Goal: Task Accomplishment & Management: Use online tool/utility

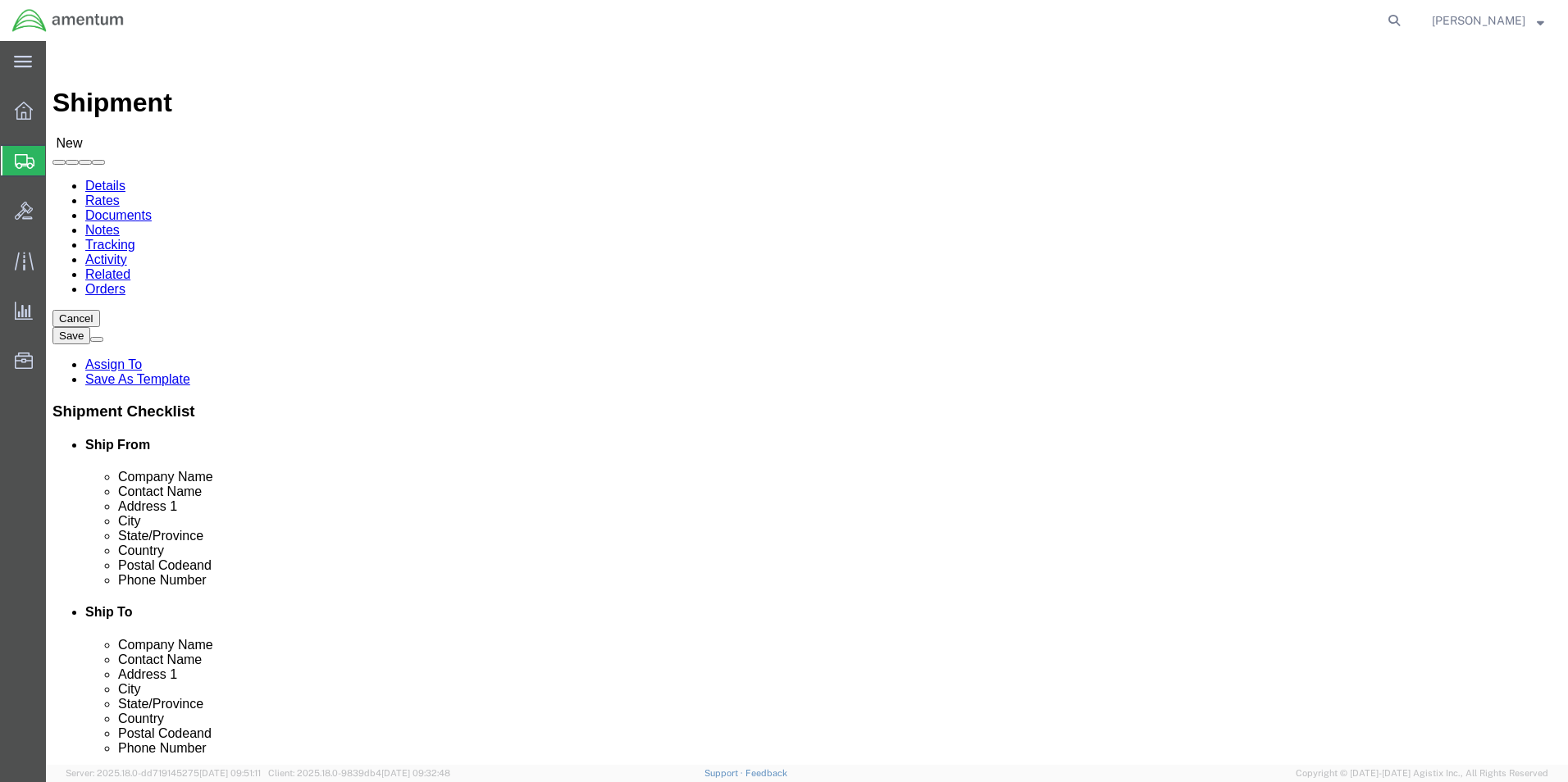
click p "- PRECISION ACCESSORIES & INSTRUMENTS - ([PERSON_NAME]) [STREET_ADDRESS] , 12:0…"
select select
type input "PRECISION ACCESSORIES & INSTRUMENTS"
type input "[PERSON_NAME]"
type input "[STREET_ADDRESS]"
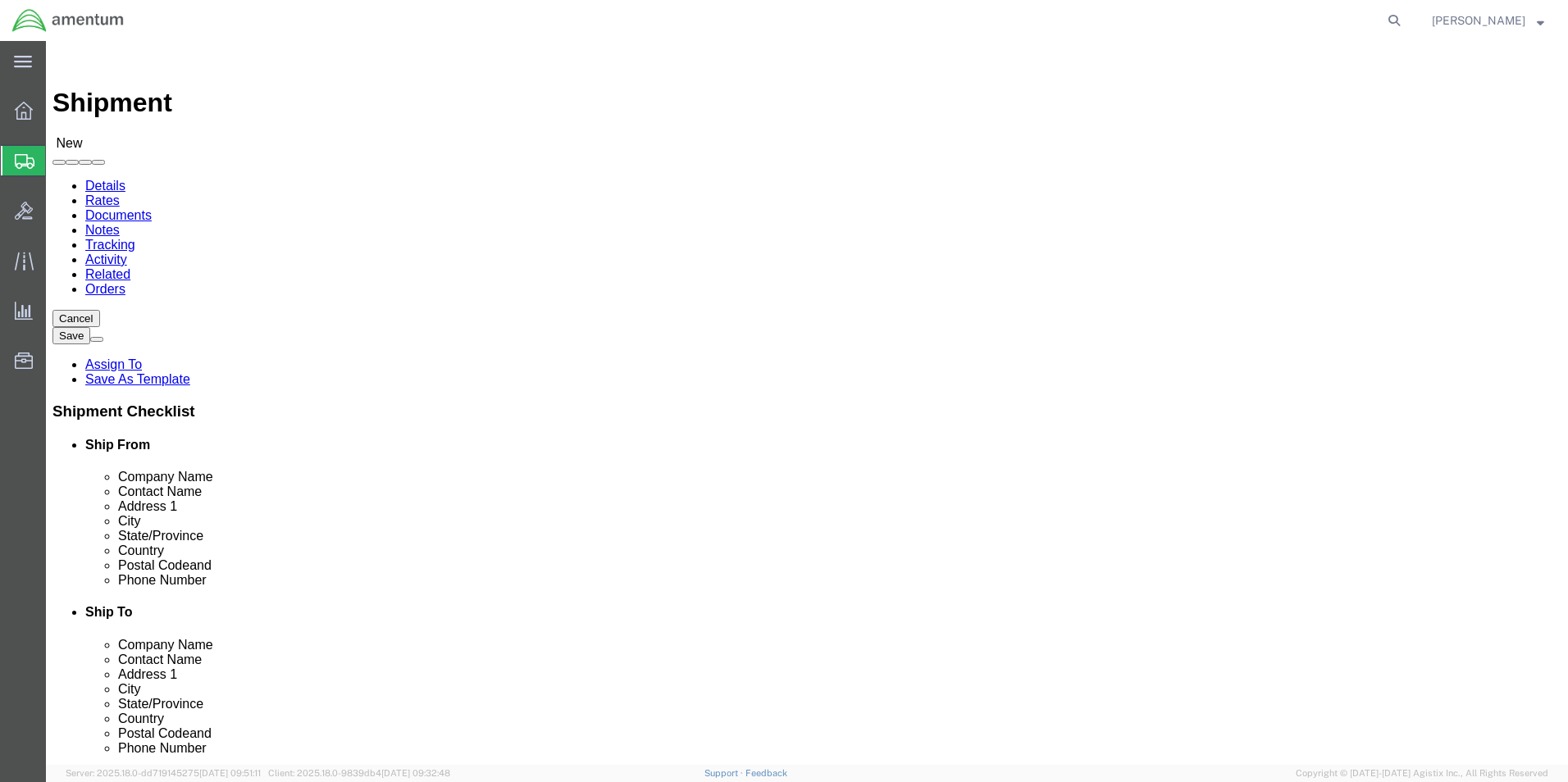
type input "[GEOGRAPHIC_DATA]"
type input "30349"
type input "[PHONE_NUMBER]"
select select "GA"
type input "PRECISION ACCESSORIES & INSTRUMENTS-CORES"
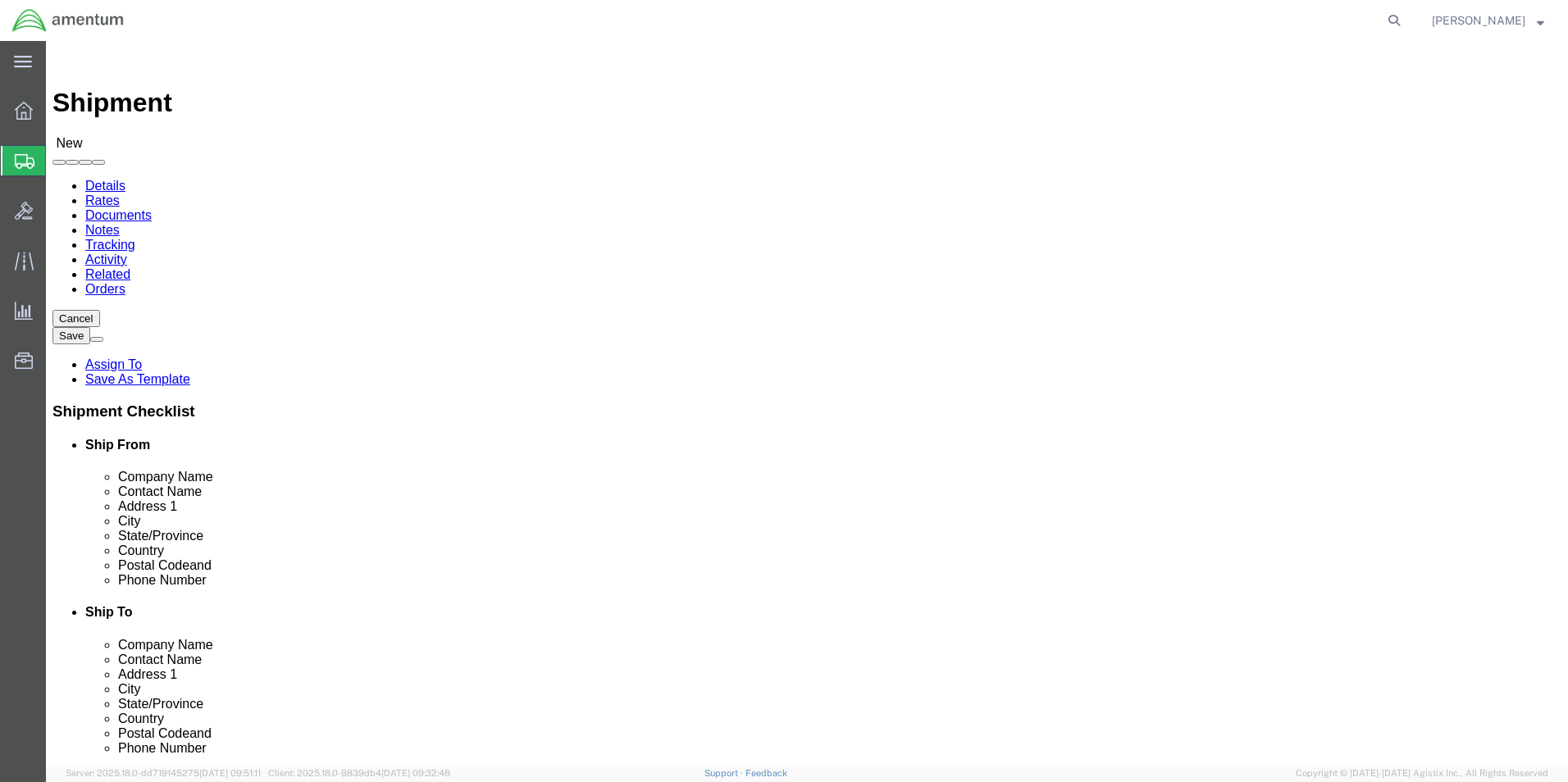
click input "[PERSON_NAME]"
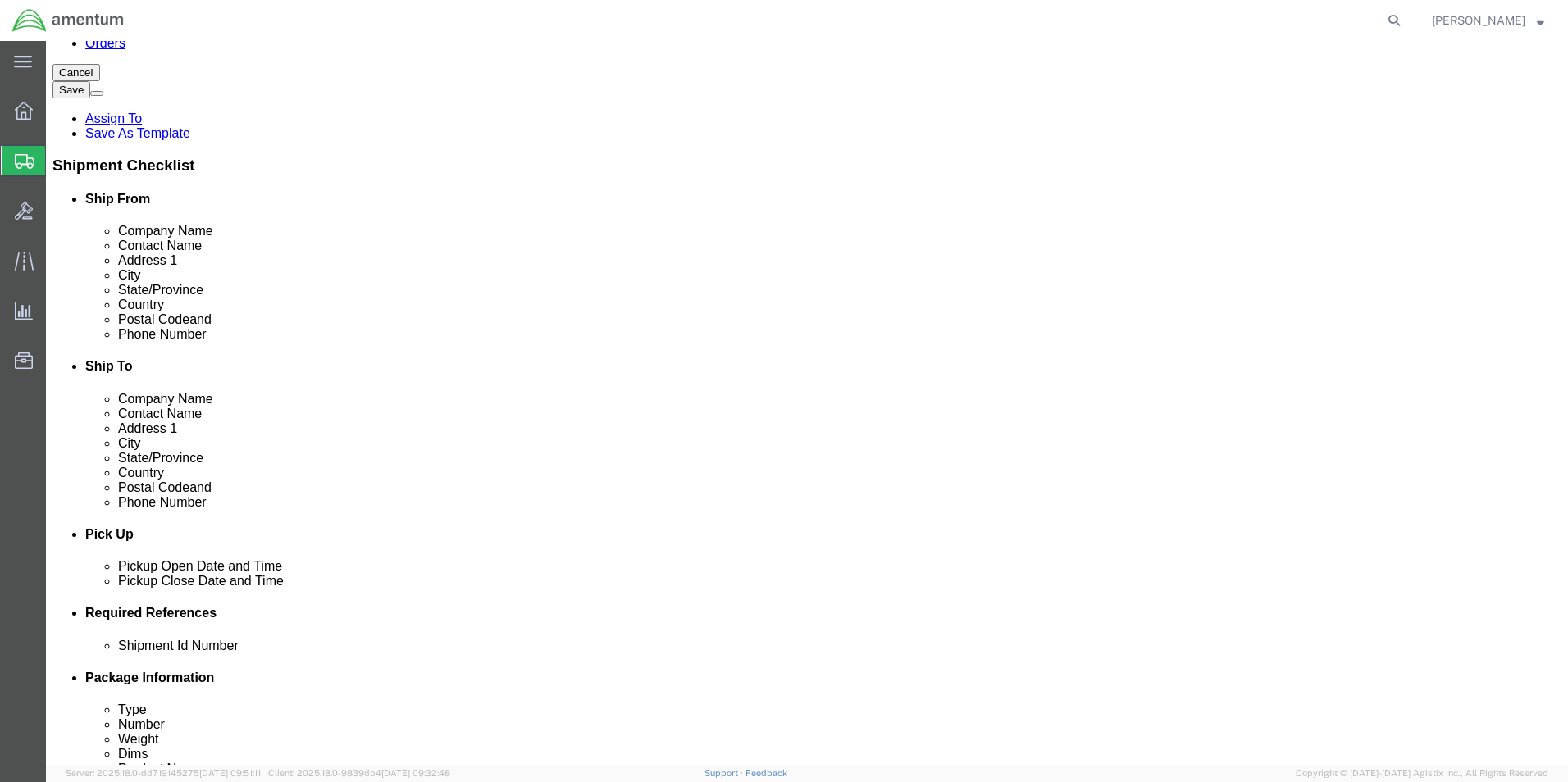
scroll to position [410, 0]
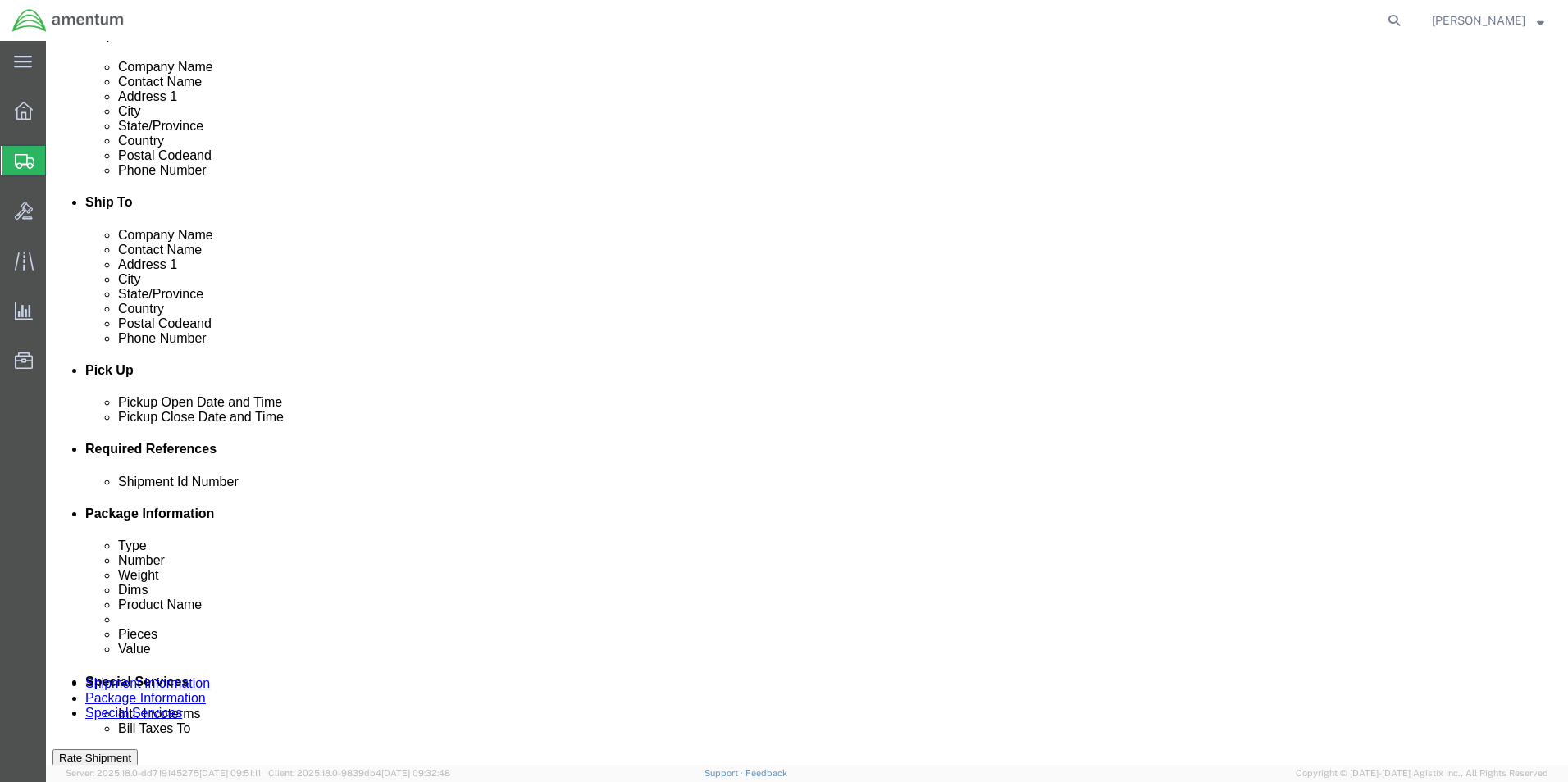
type input "WAREHOUSE 302-CORES"
click button "Add reference"
click input "text"
click select "Select Account Type Activity ID Airline Appointment Number ASN Batch Request # …"
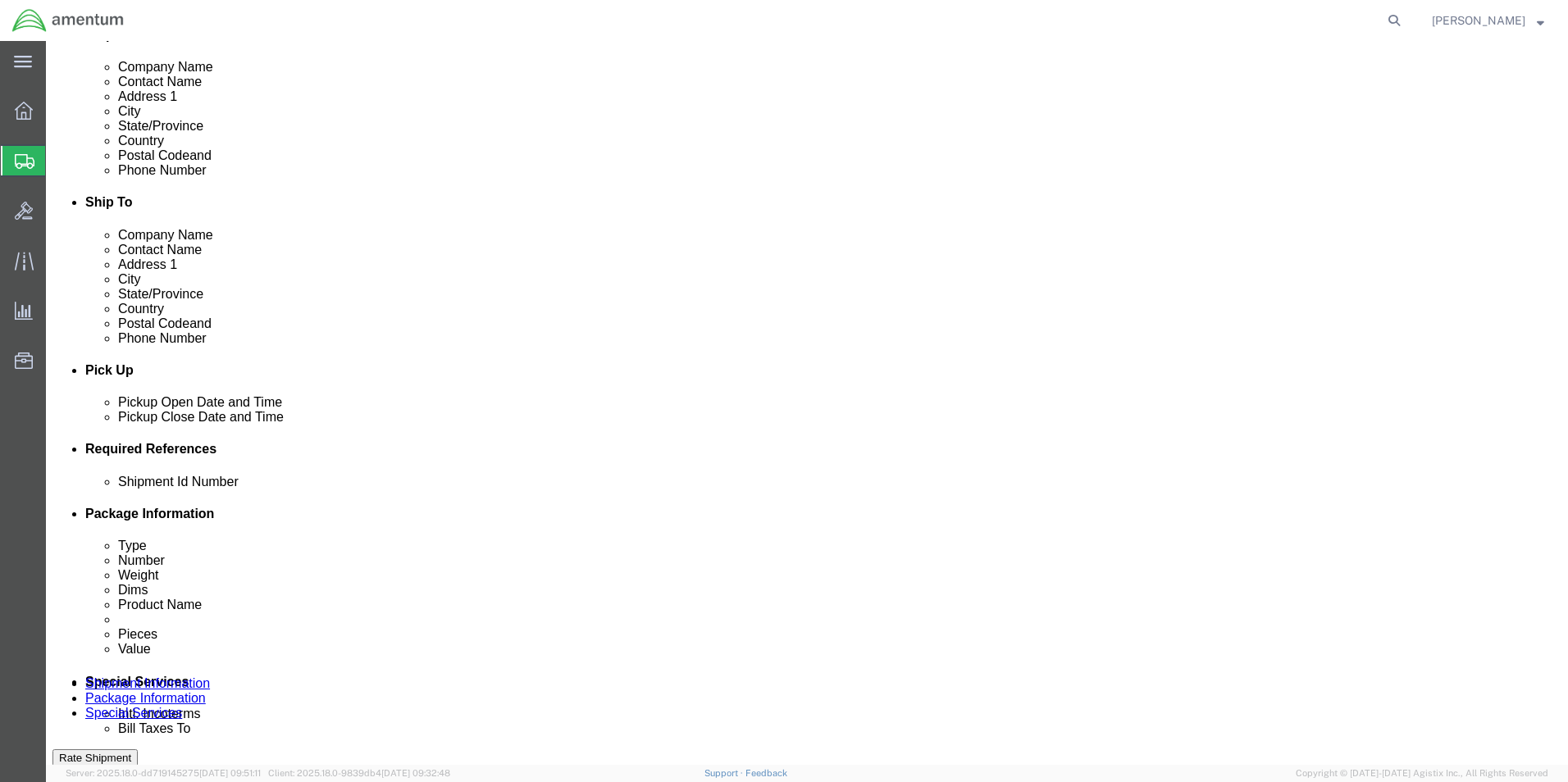
select select "CUSTREF"
click select "Select Account Type Activity ID Airline Appointment Number ASN Batch Request # …"
select select "DEPT"
click select "Select Account Type Activity ID Airline Appointment Number ASN Batch Request # …"
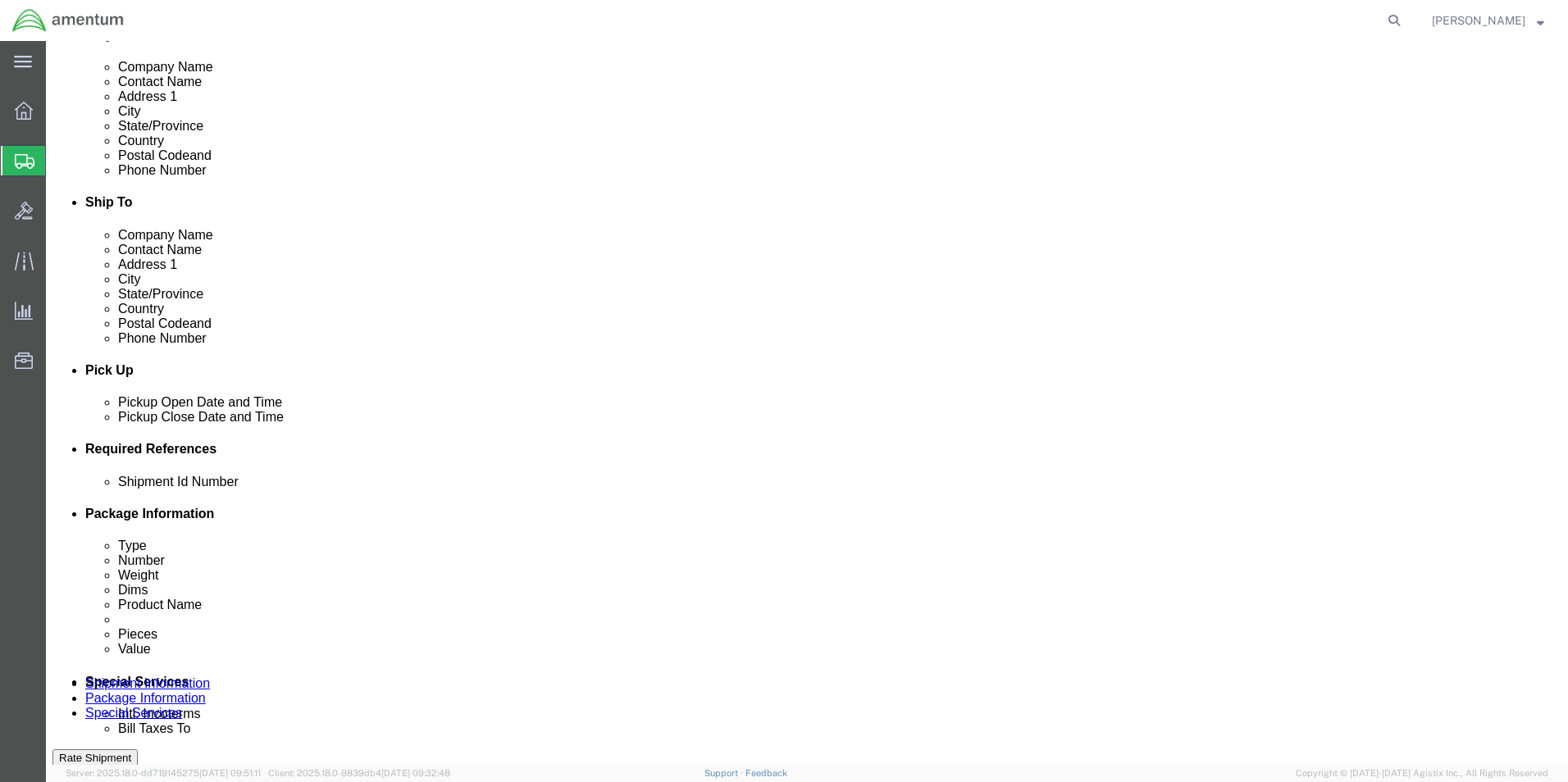
click input "text"
type input "CBP0043777-SN 24695"
type input "3236655"
click input "text"
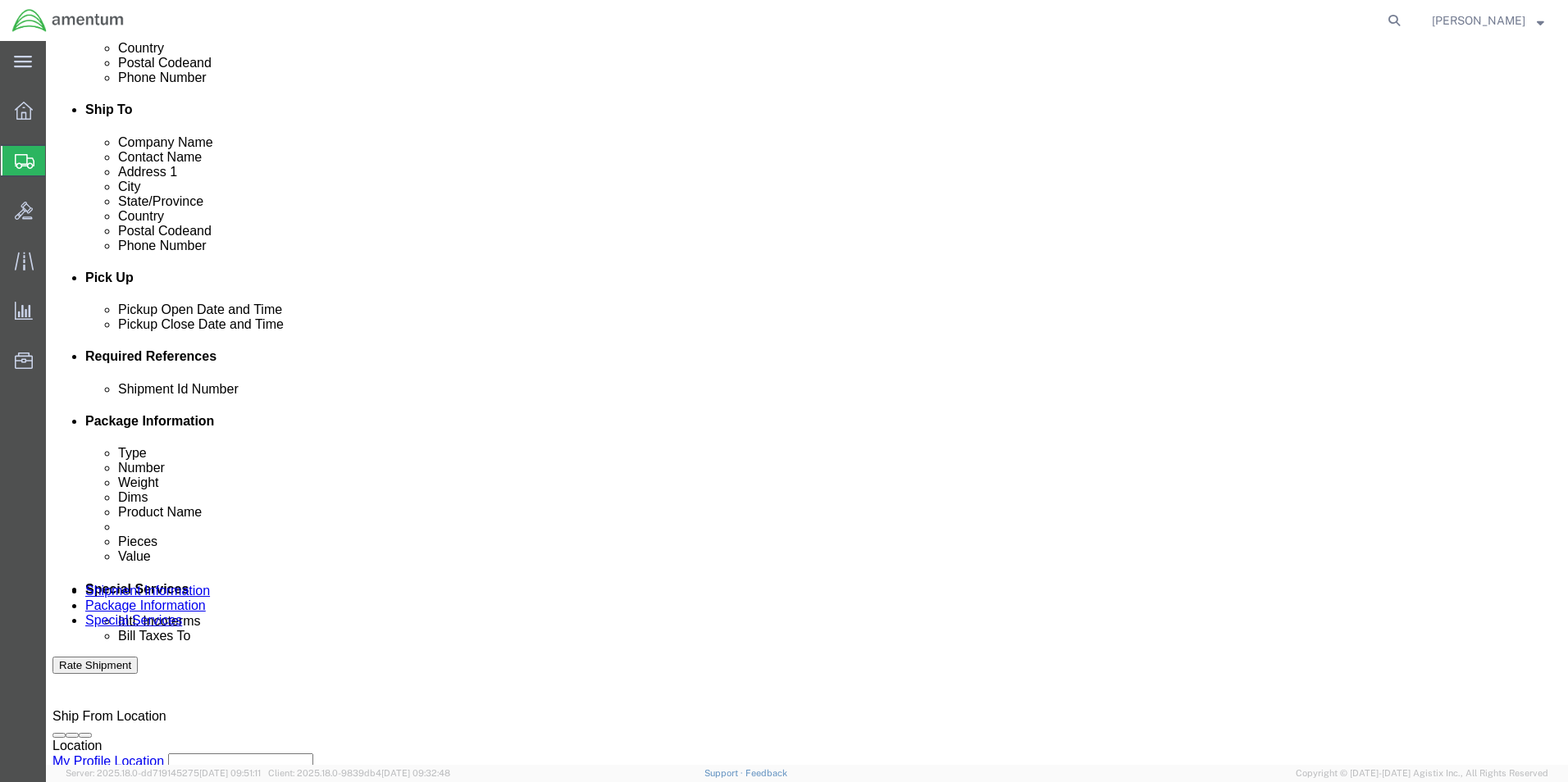
scroll to position [656, 0]
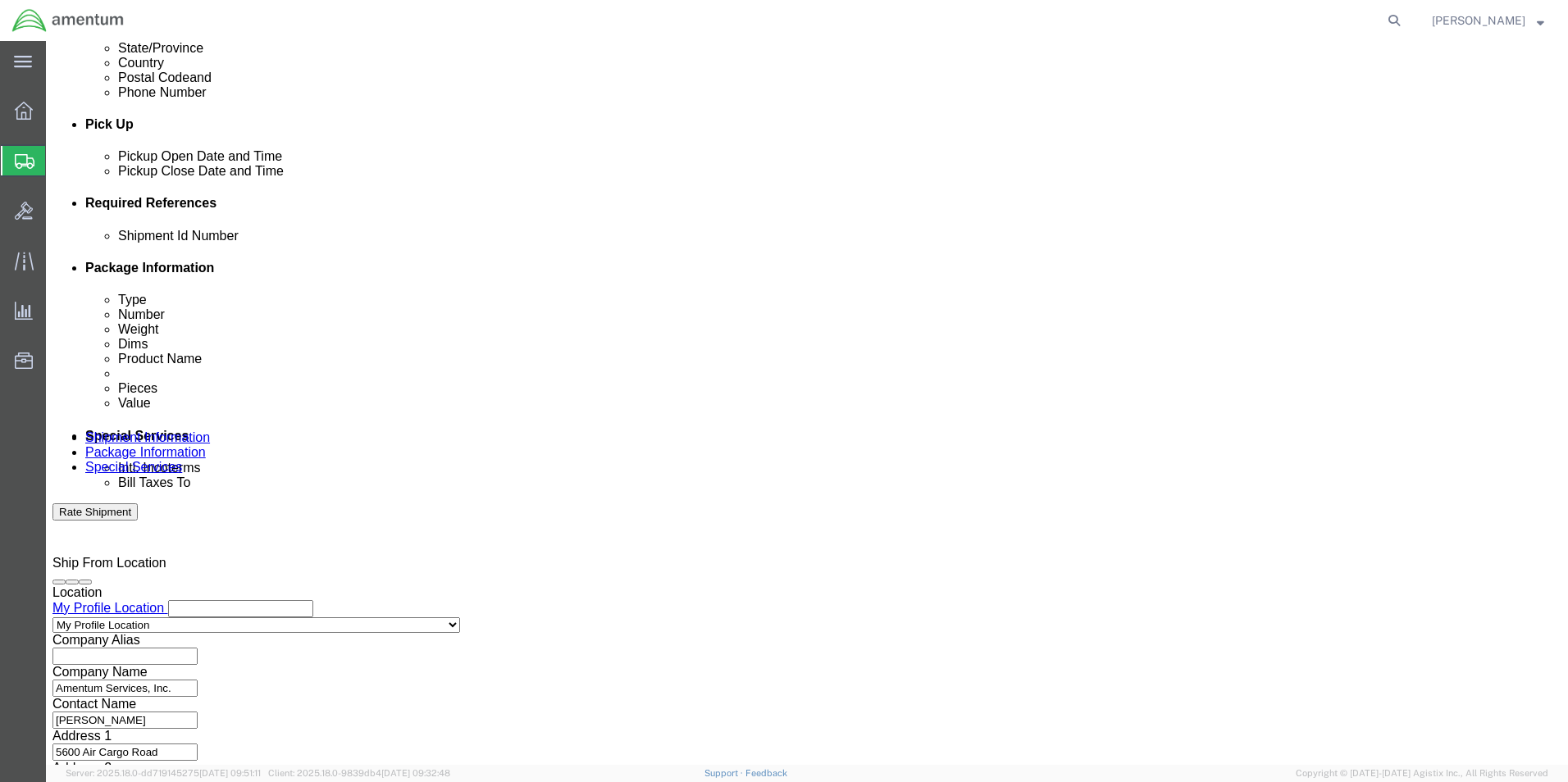
type input "CBP"
click button "Continue"
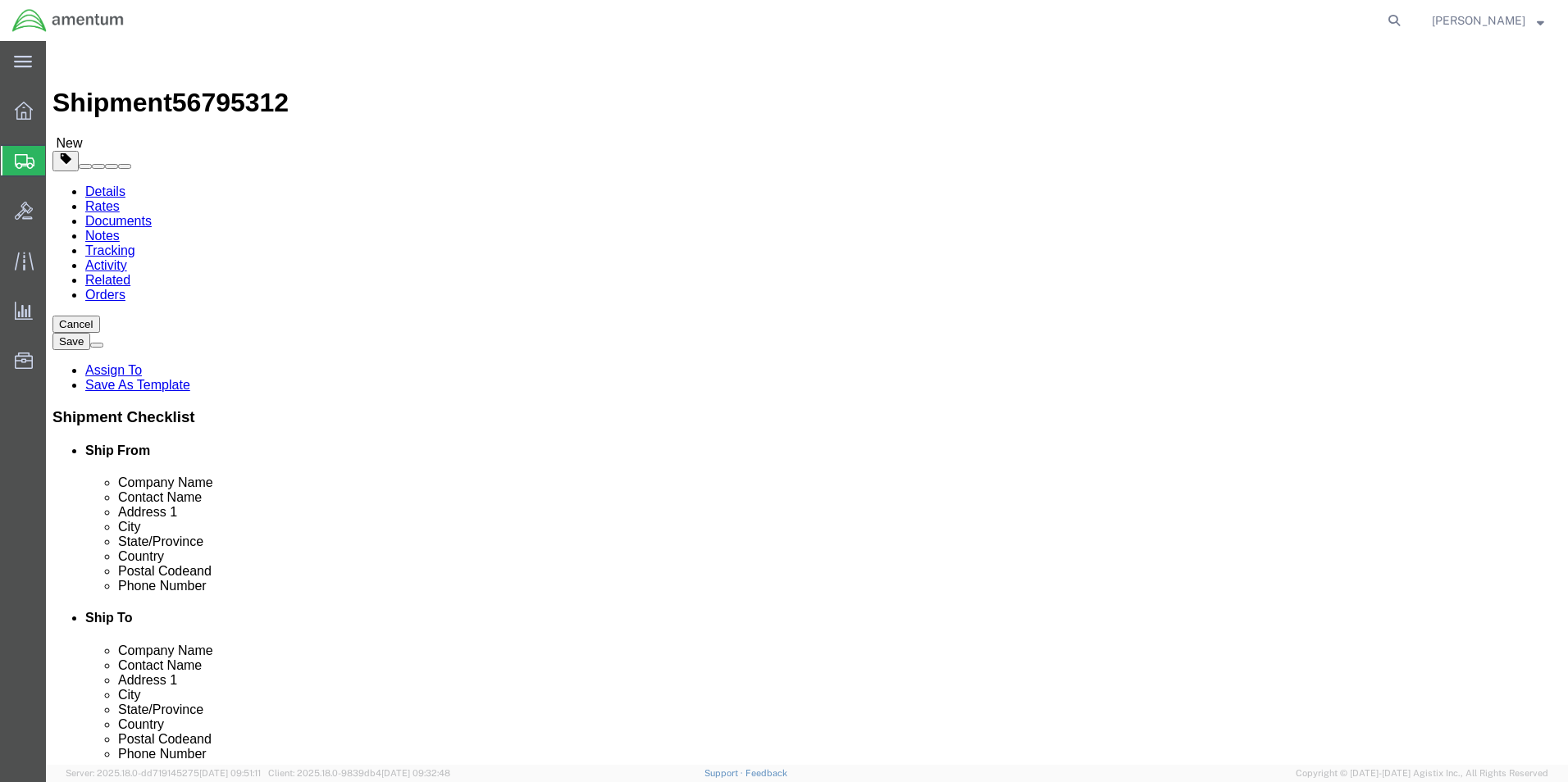
click select "Select BCK Boxes Bale(s) Basket(s) Bolt(s) Bottle(s) Buckets Bulk Bundle(s) Can…"
select select "CRAT"
click select "Select BCK Boxes Bale(s) Basket(s) Bolt(s) Bottle(s) Buckets Bulk Bundle(s) Can…"
click input "text"
type input "32"
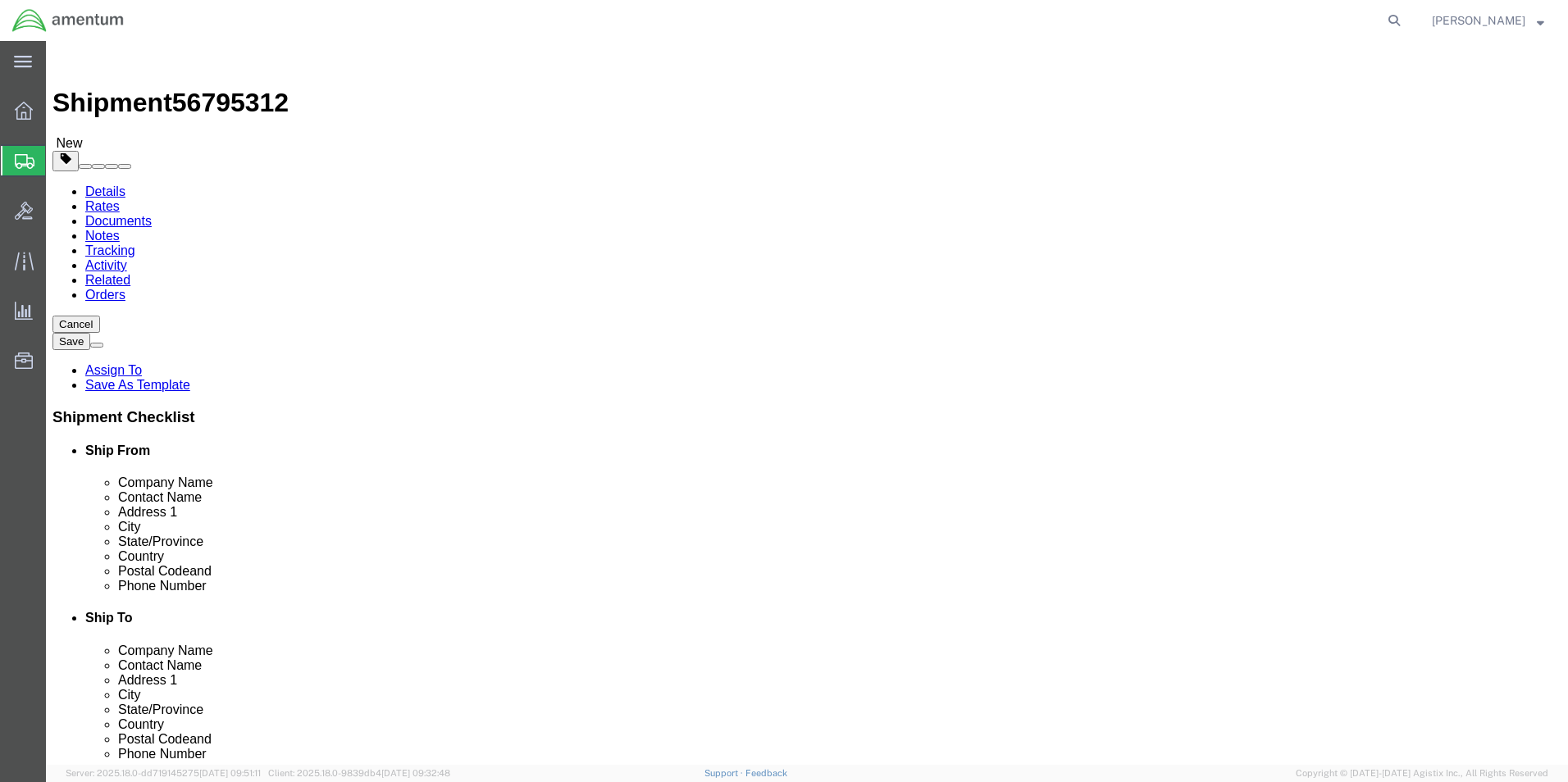
type input "18"
type input "80.00"
click div "Package Content # 1 1 x Crate(s) Package Type Select BCK Boxes Bale(s) Basket(s…"
click link "Add Content"
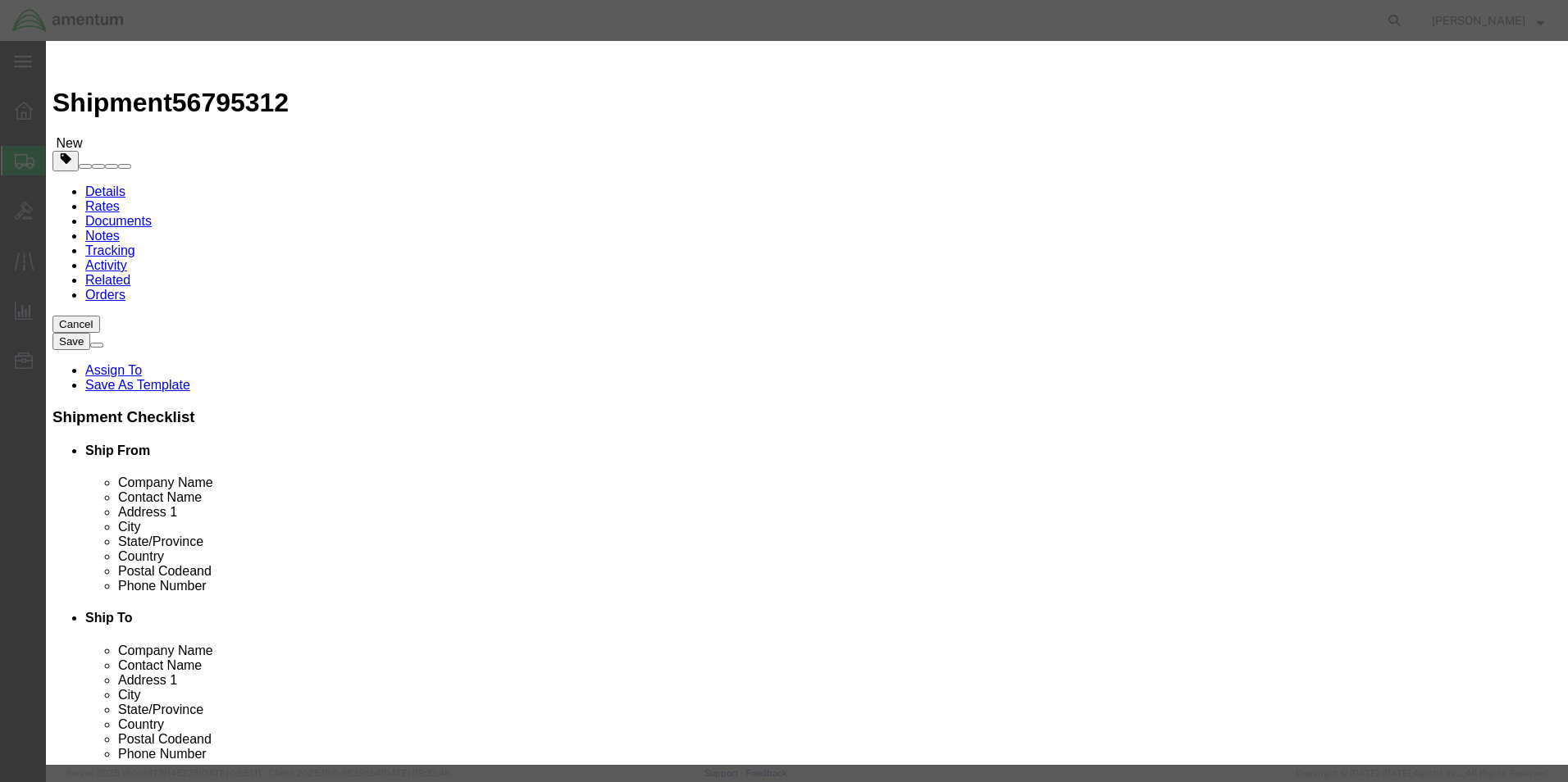
click input "text"
type input "T/R BLADE"
type input "1.00"
type input "20000.00"
select select "USD"
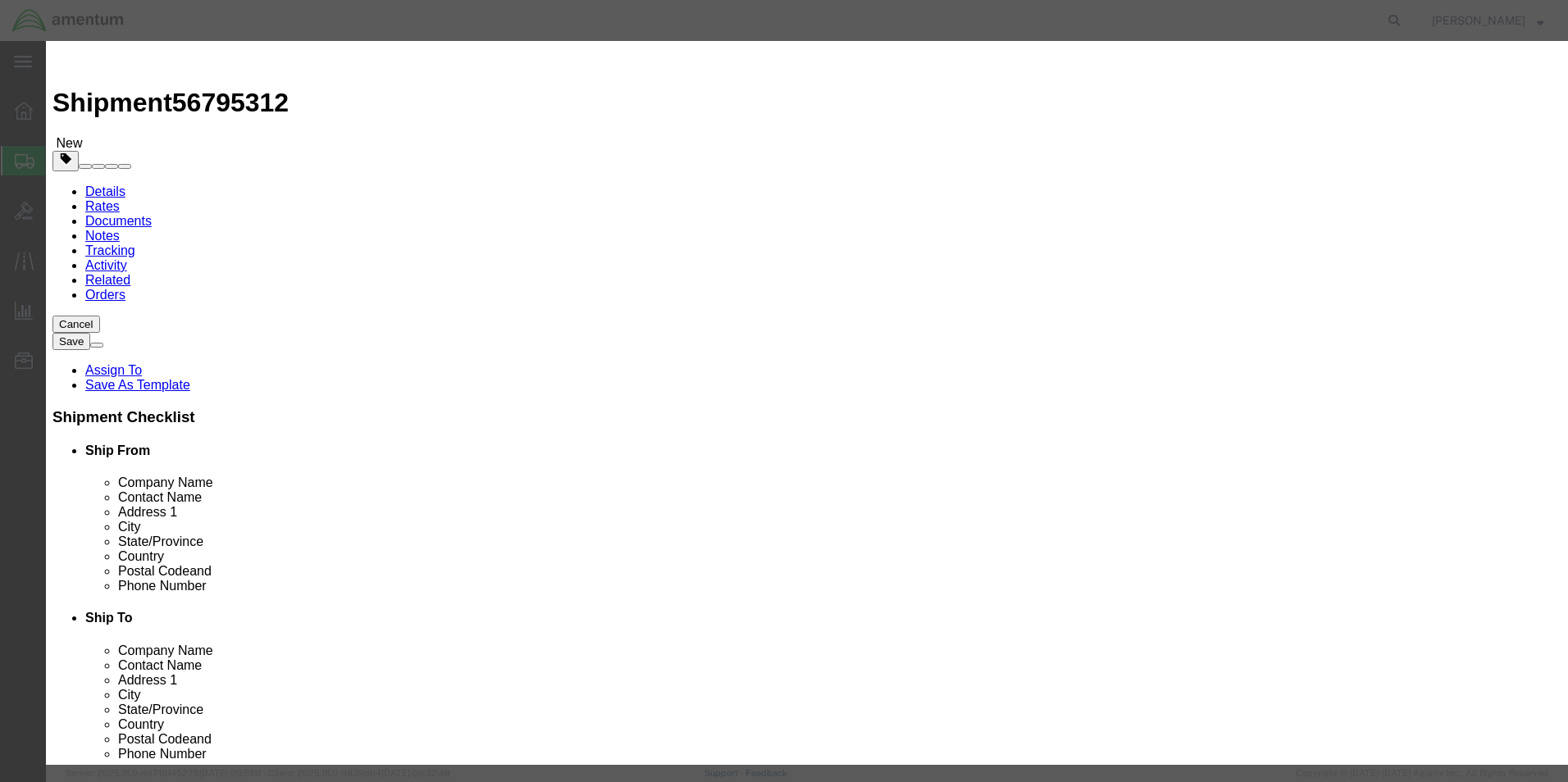
click button "Save & Close"
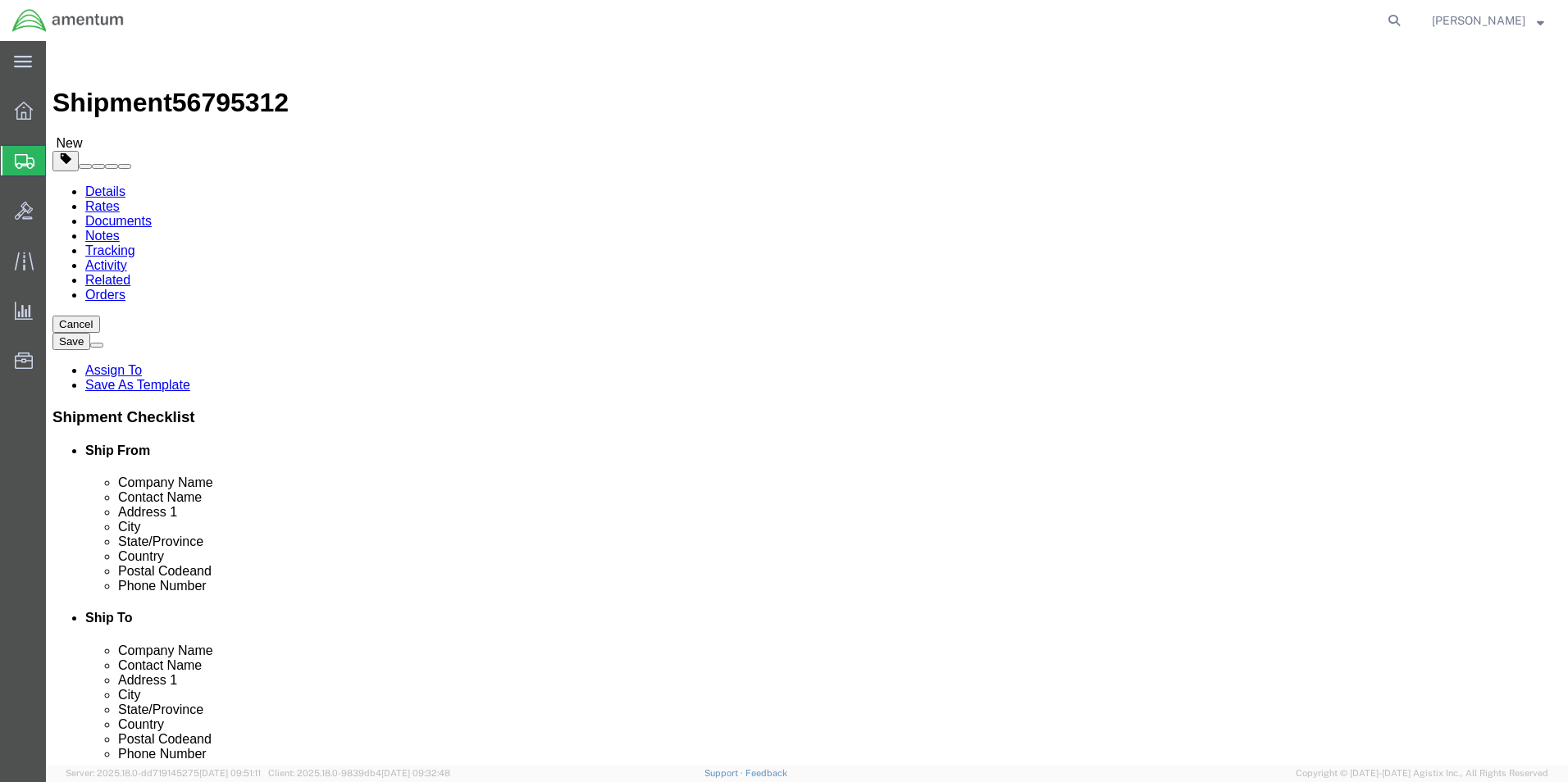
click button "Rate Shipment"
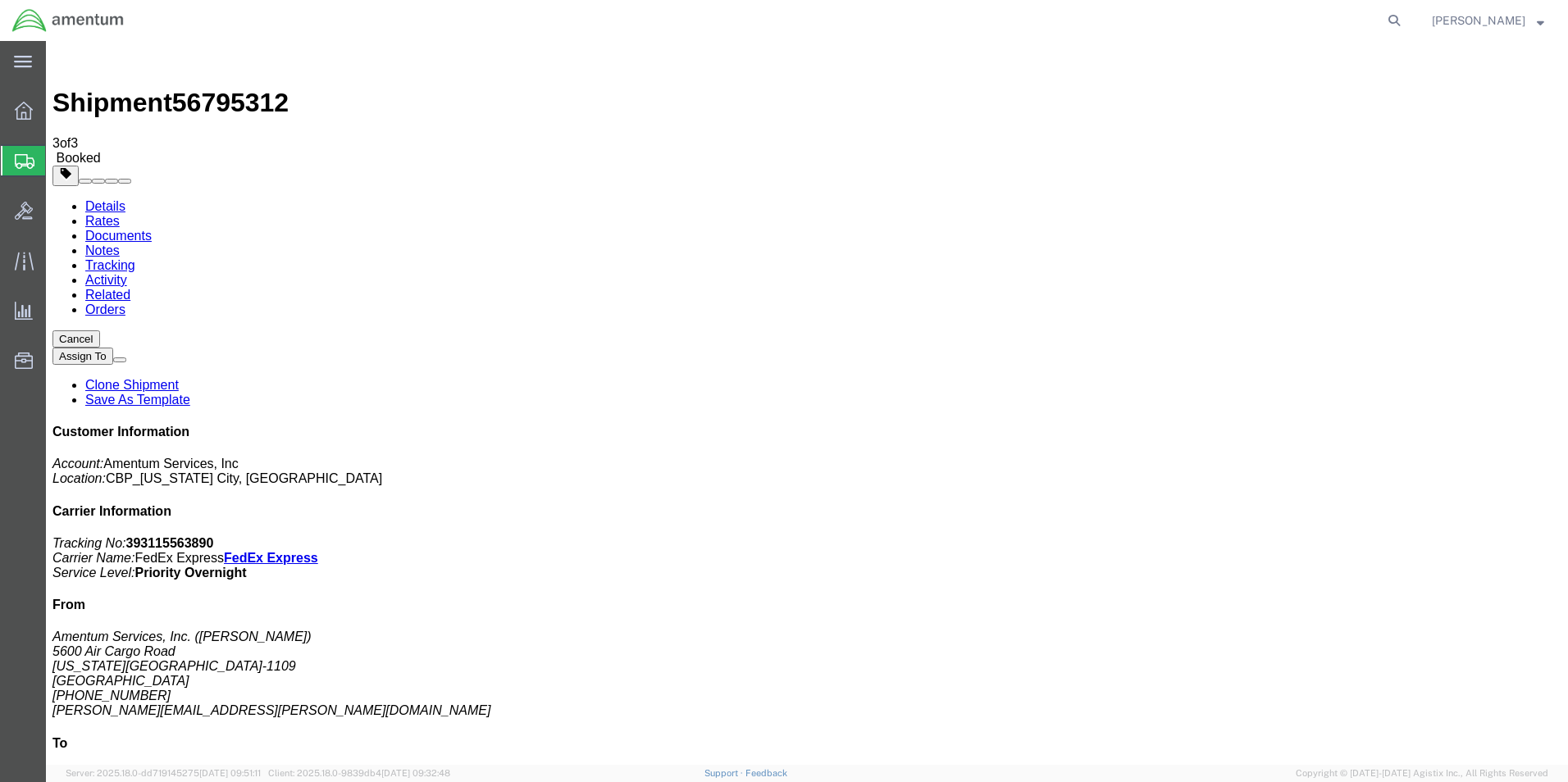
click at [101, 199] on link "Details" at bounding box center [105, 206] width 40 height 14
click link "Schedule pickup request"
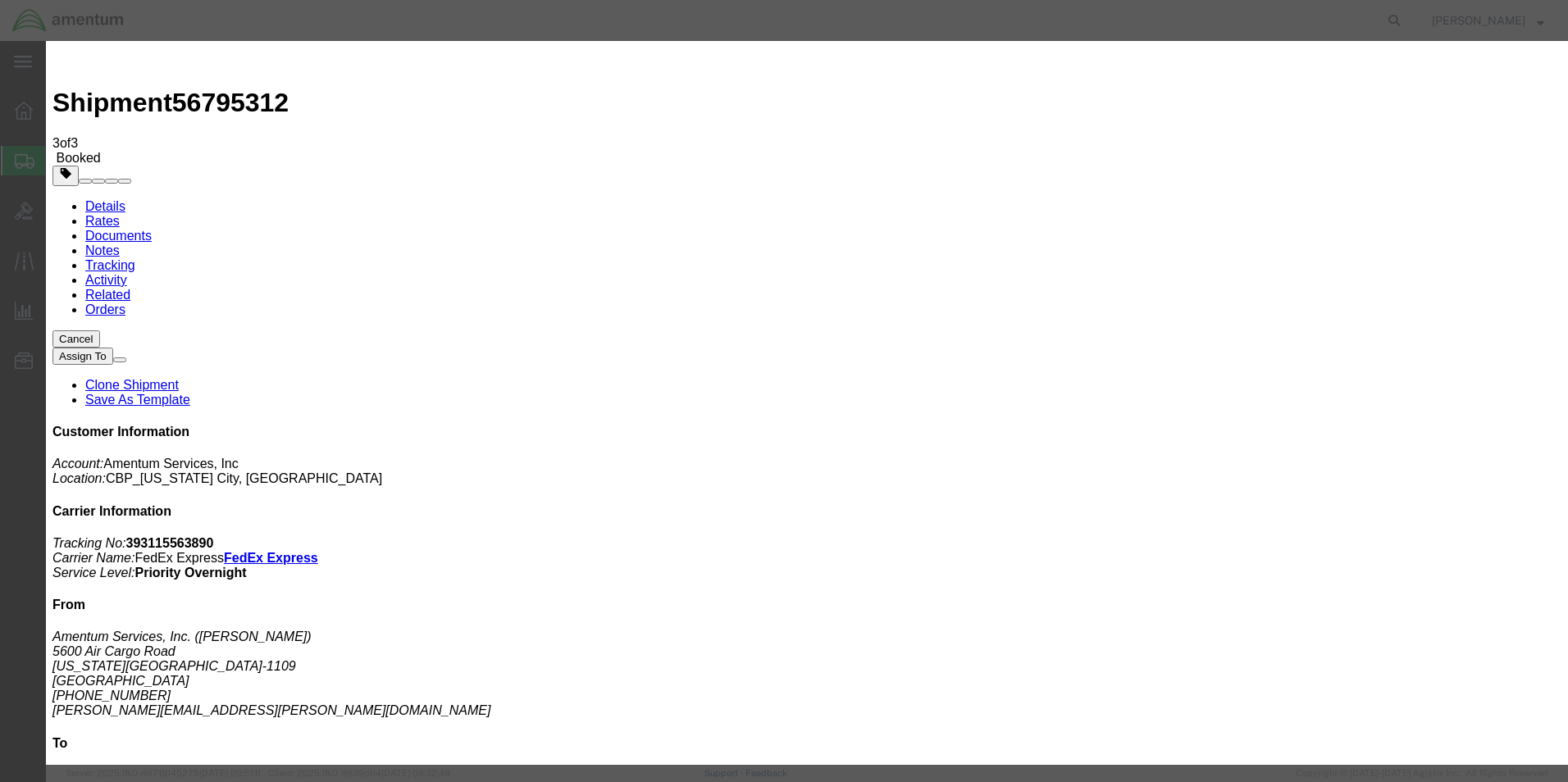
click button "Close"
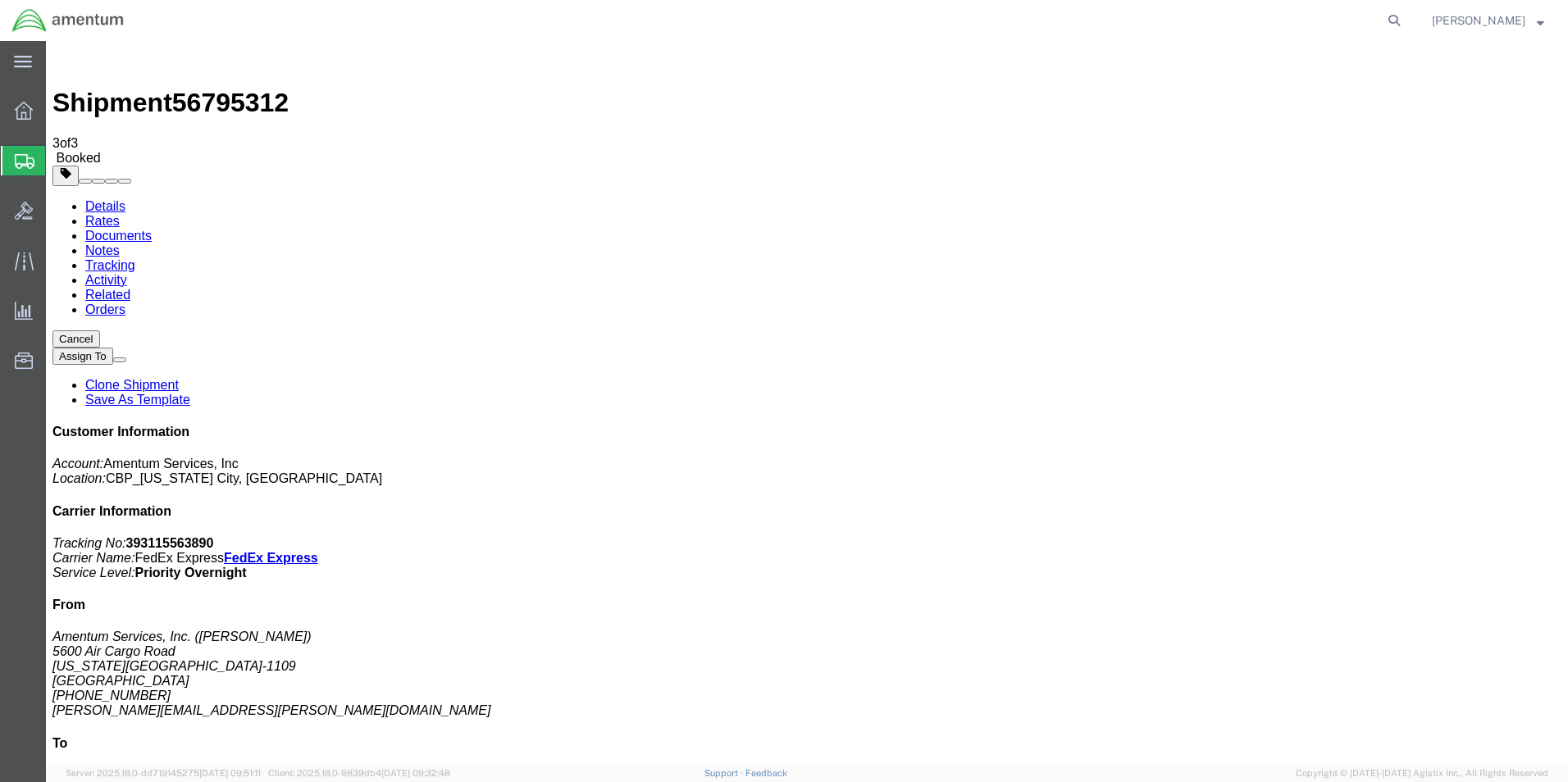
drag, startPoint x: 782, startPoint y: 148, endPoint x: 787, endPoint y: 165, distance: 17.7
click span "button"
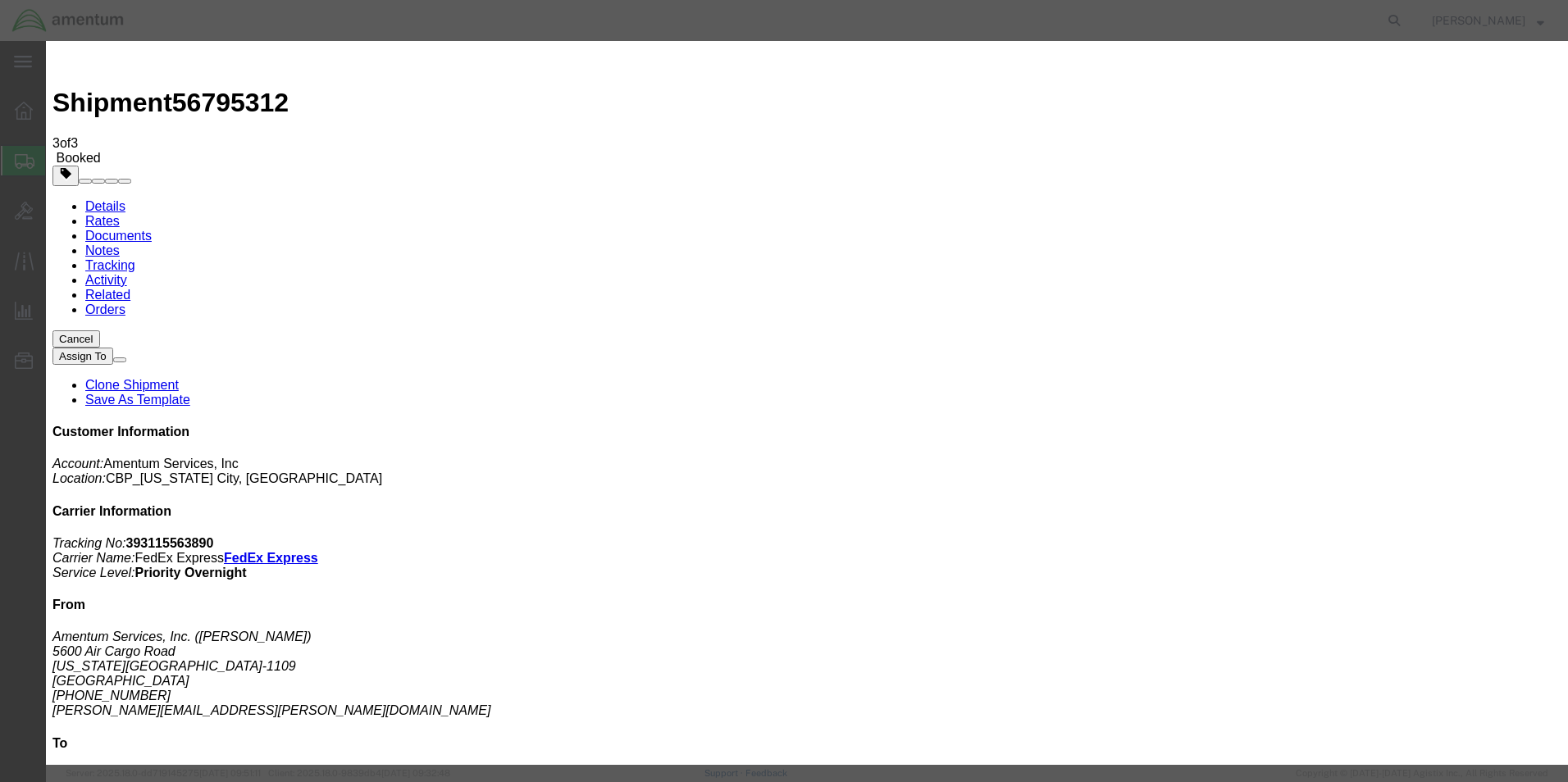
click div "[DATE] 2:00 PM"
type input "8:00 AM"
click button "Apply"
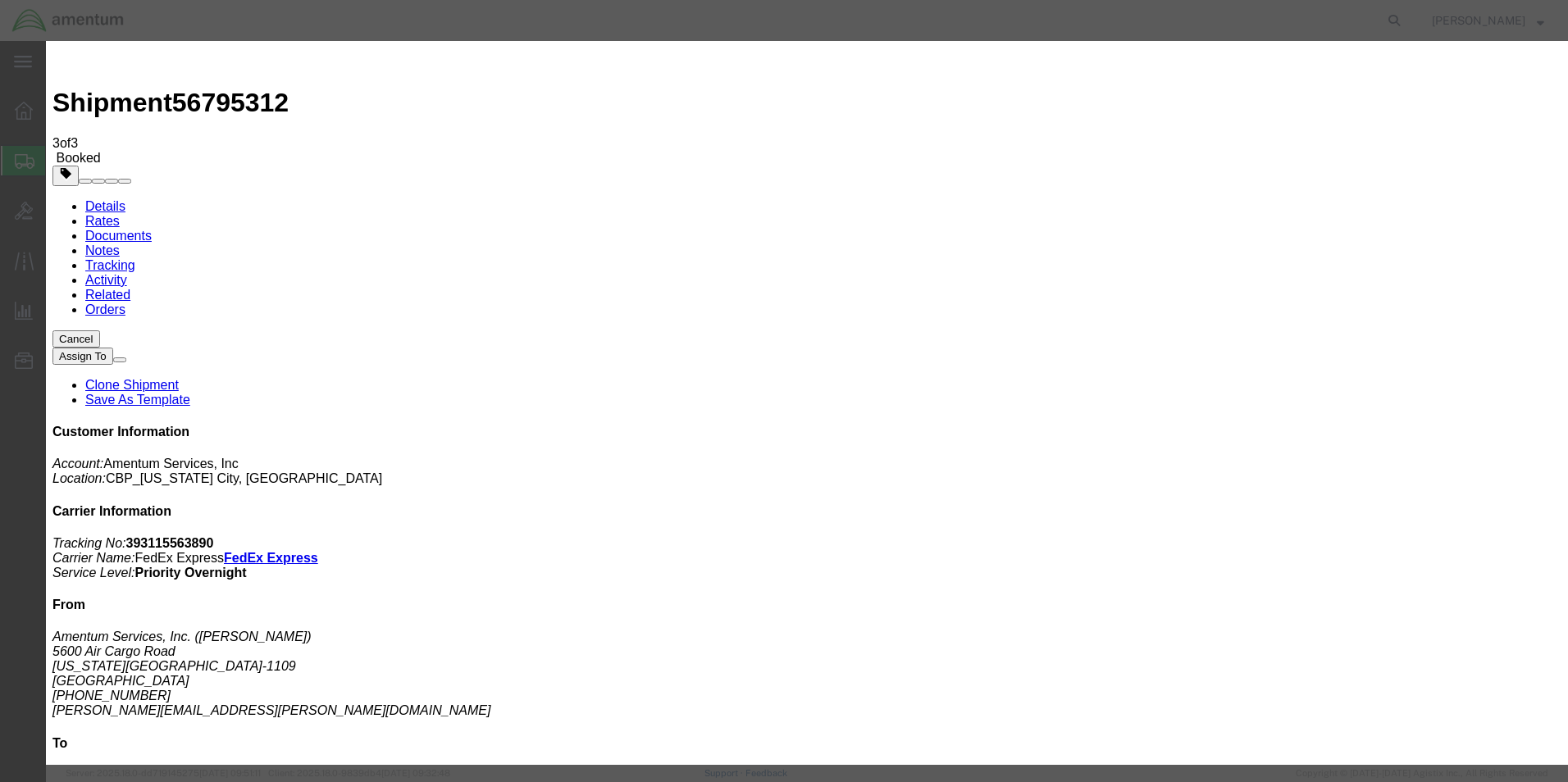
click div "[DATE] 3:00 PM"
type input "2:00 PM"
click button "Apply"
click button "Save"
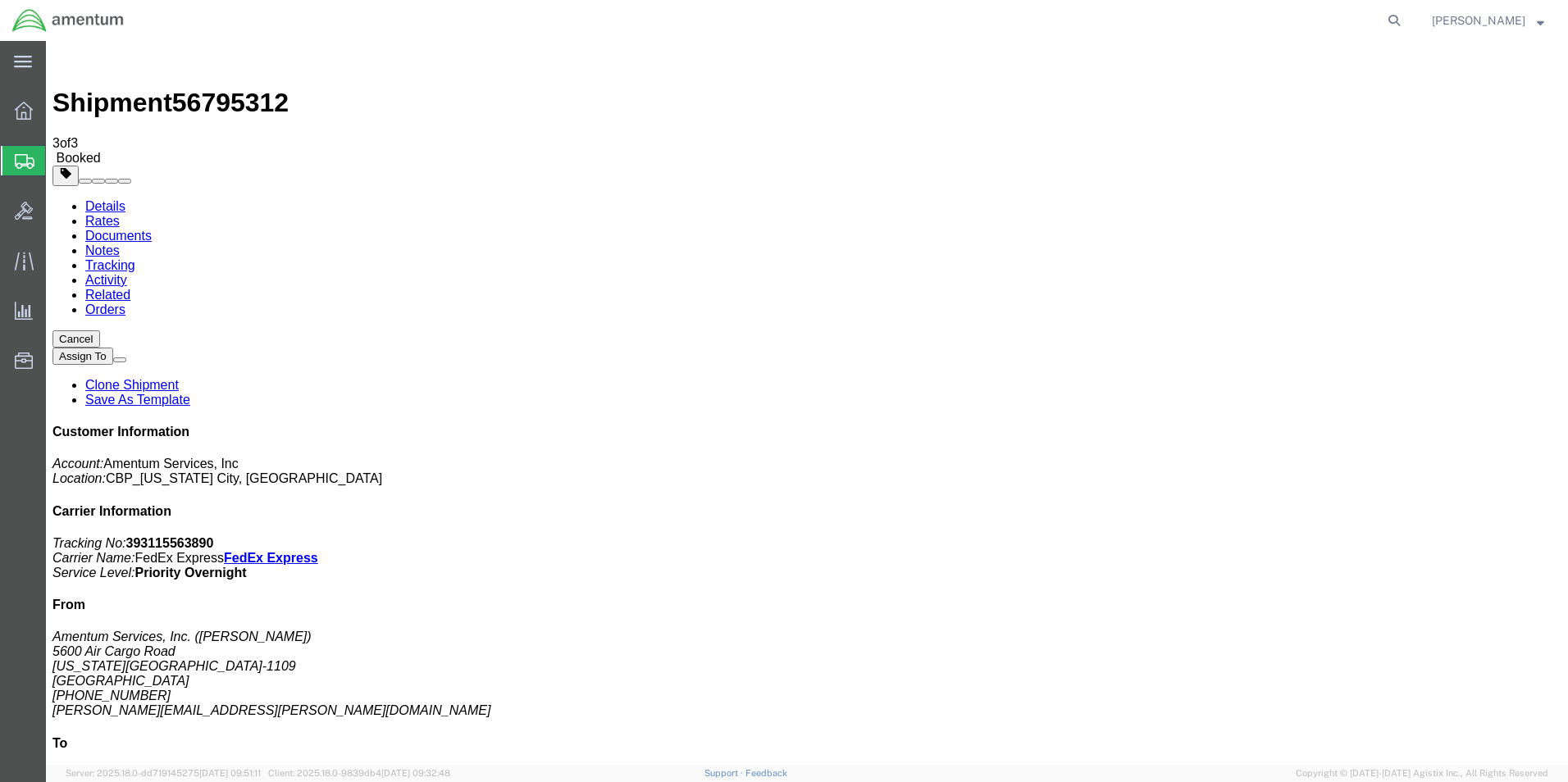
click button "Close"
click at [28, 59] on icon at bounding box center [23, 62] width 18 height 12
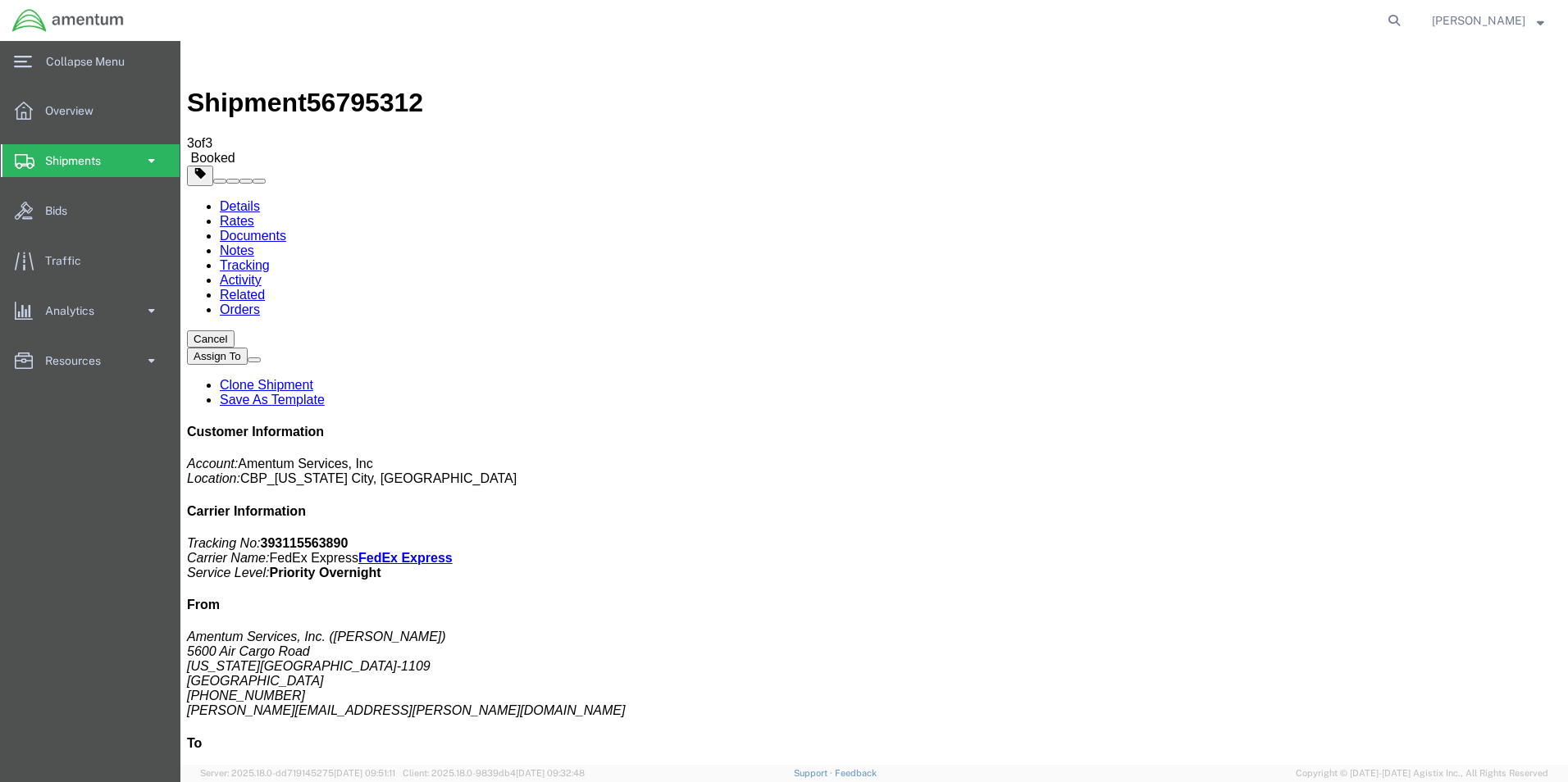
click at [154, 162] on span at bounding box center [151, 160] width 14 height 33
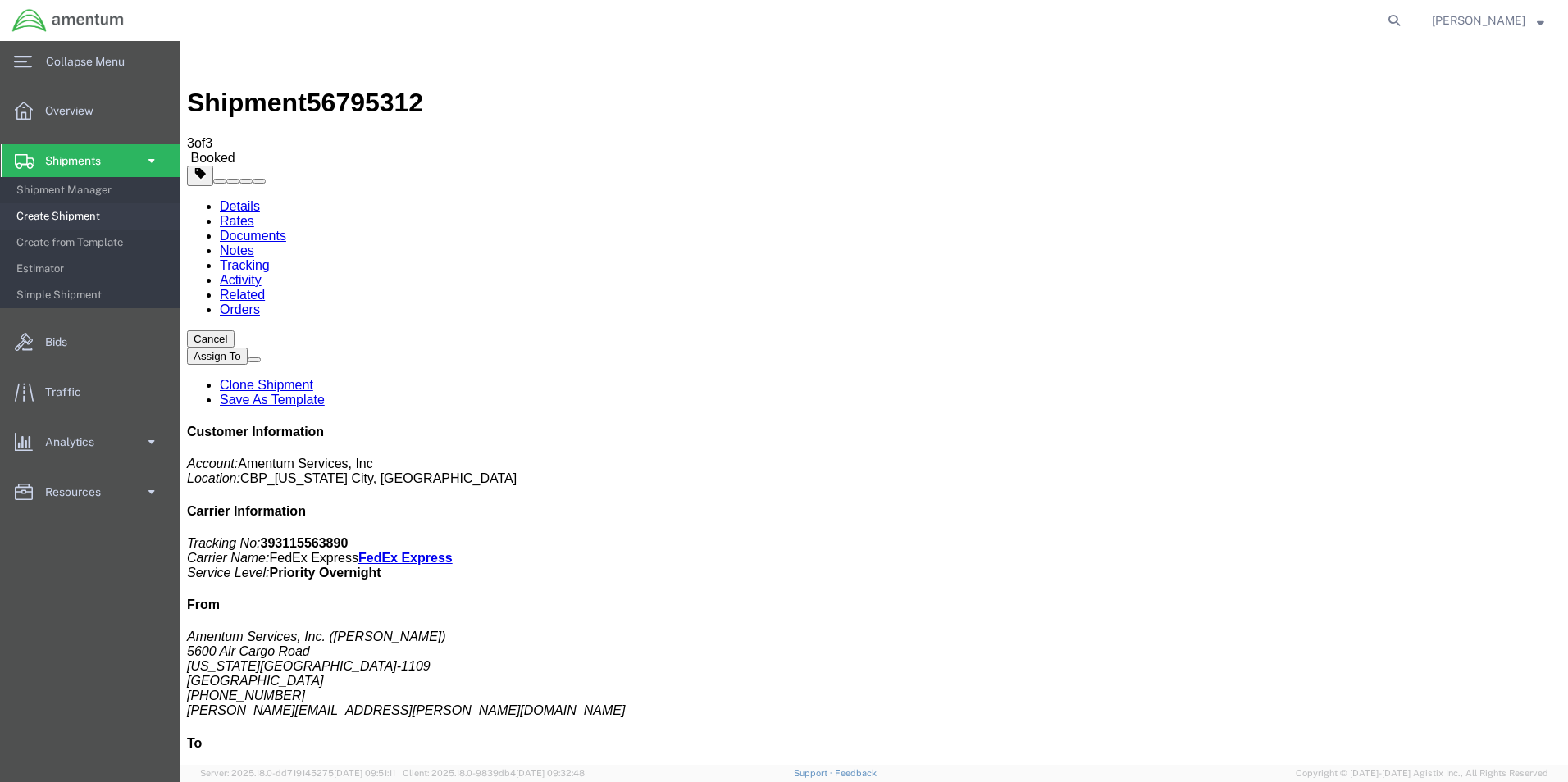
click at [83, 215] on span "Create Shipment" at bounding box center [92, 216] width 152 height 33
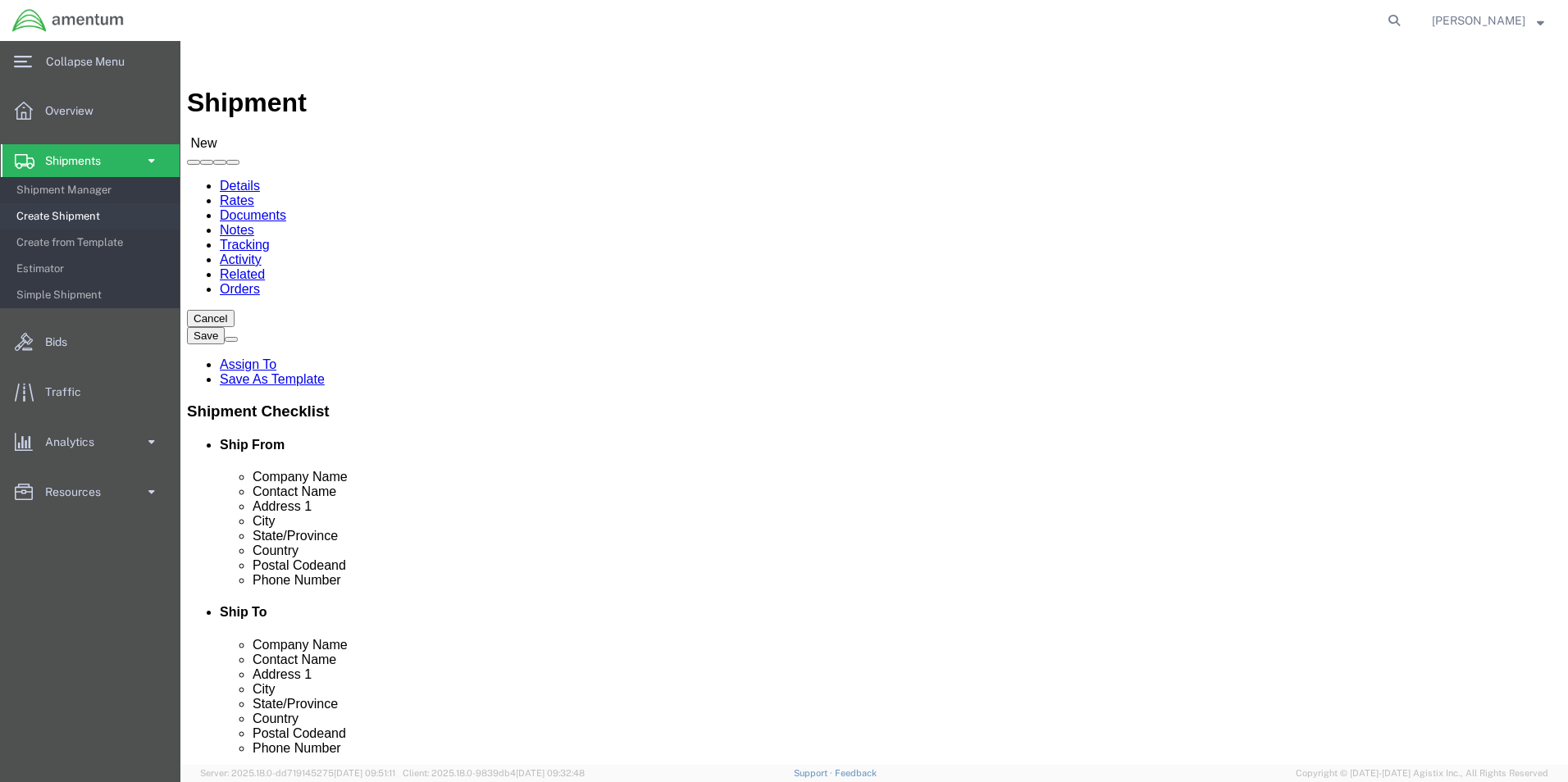
select select "MYPROFILE"
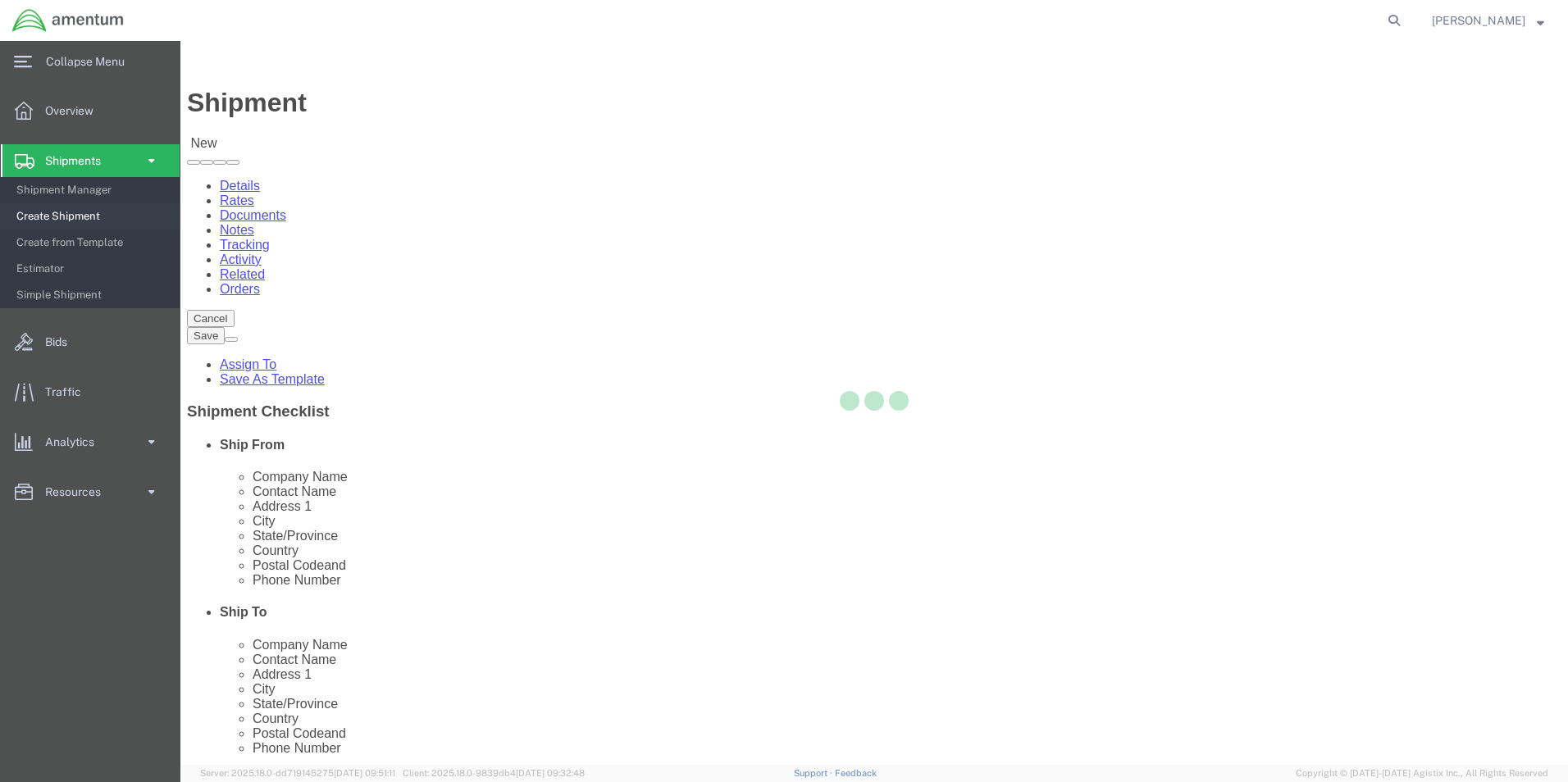
select select "OK"
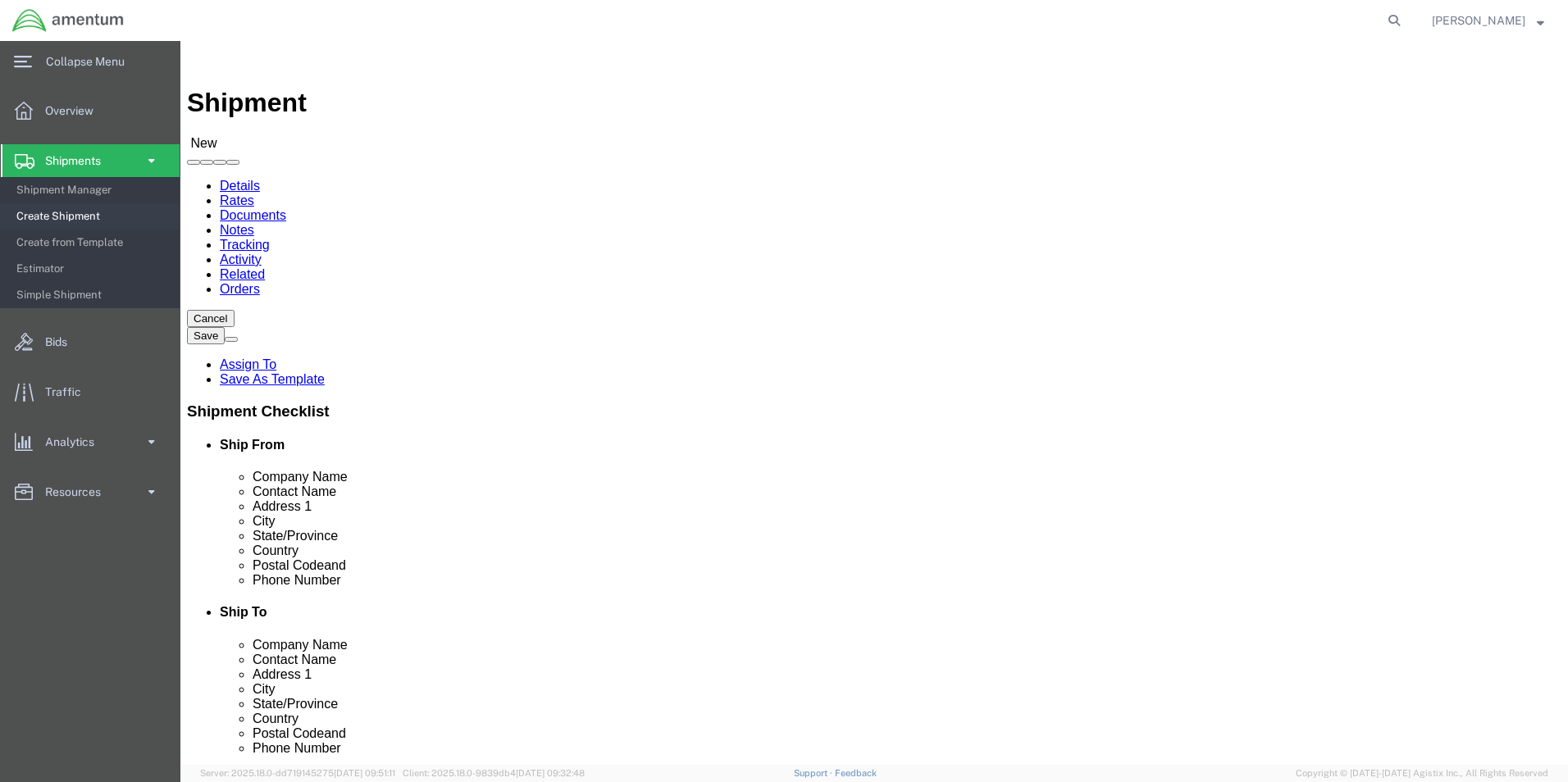
type input "WTU"
select select "49949"
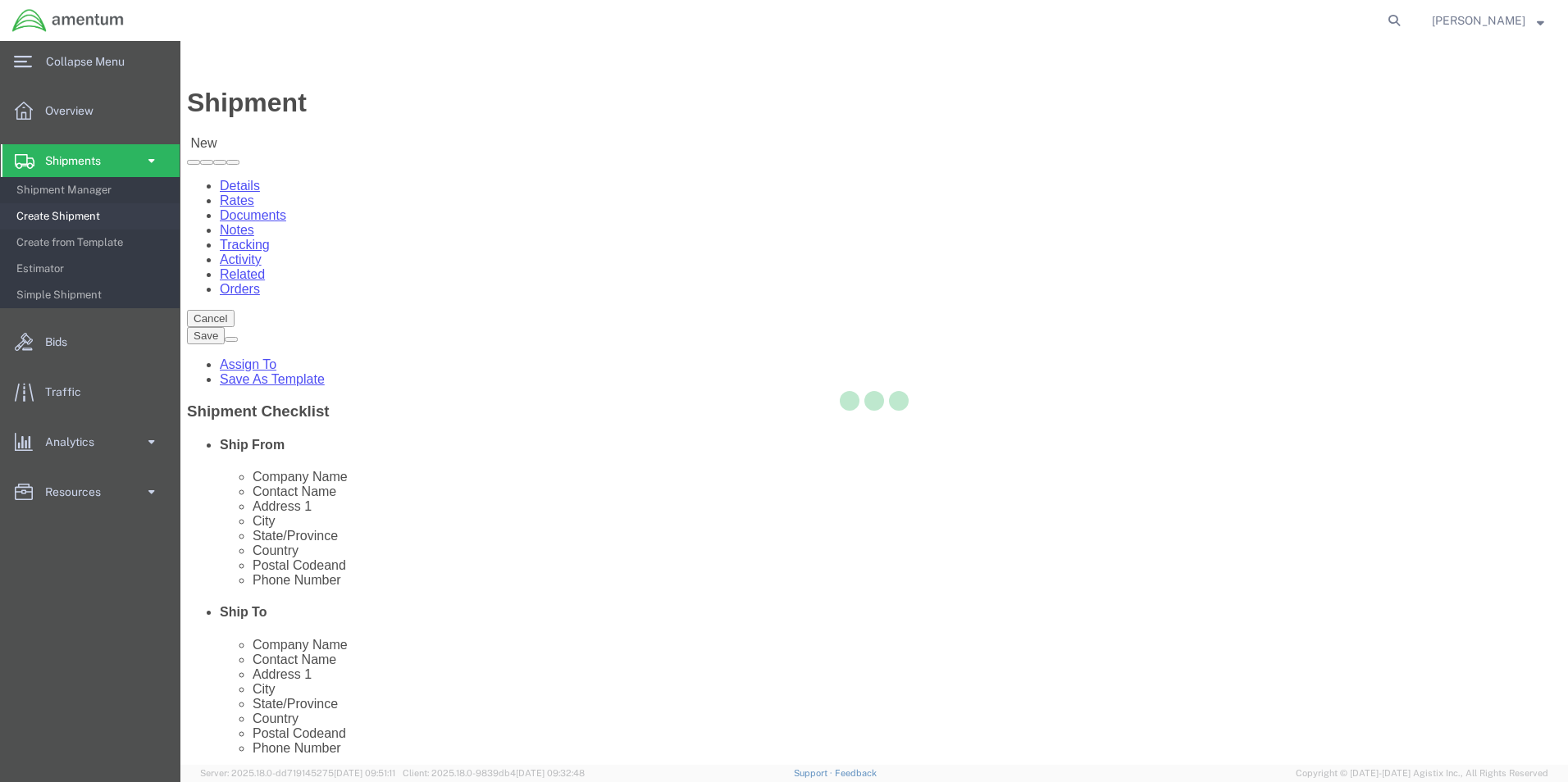
select select "AZ"
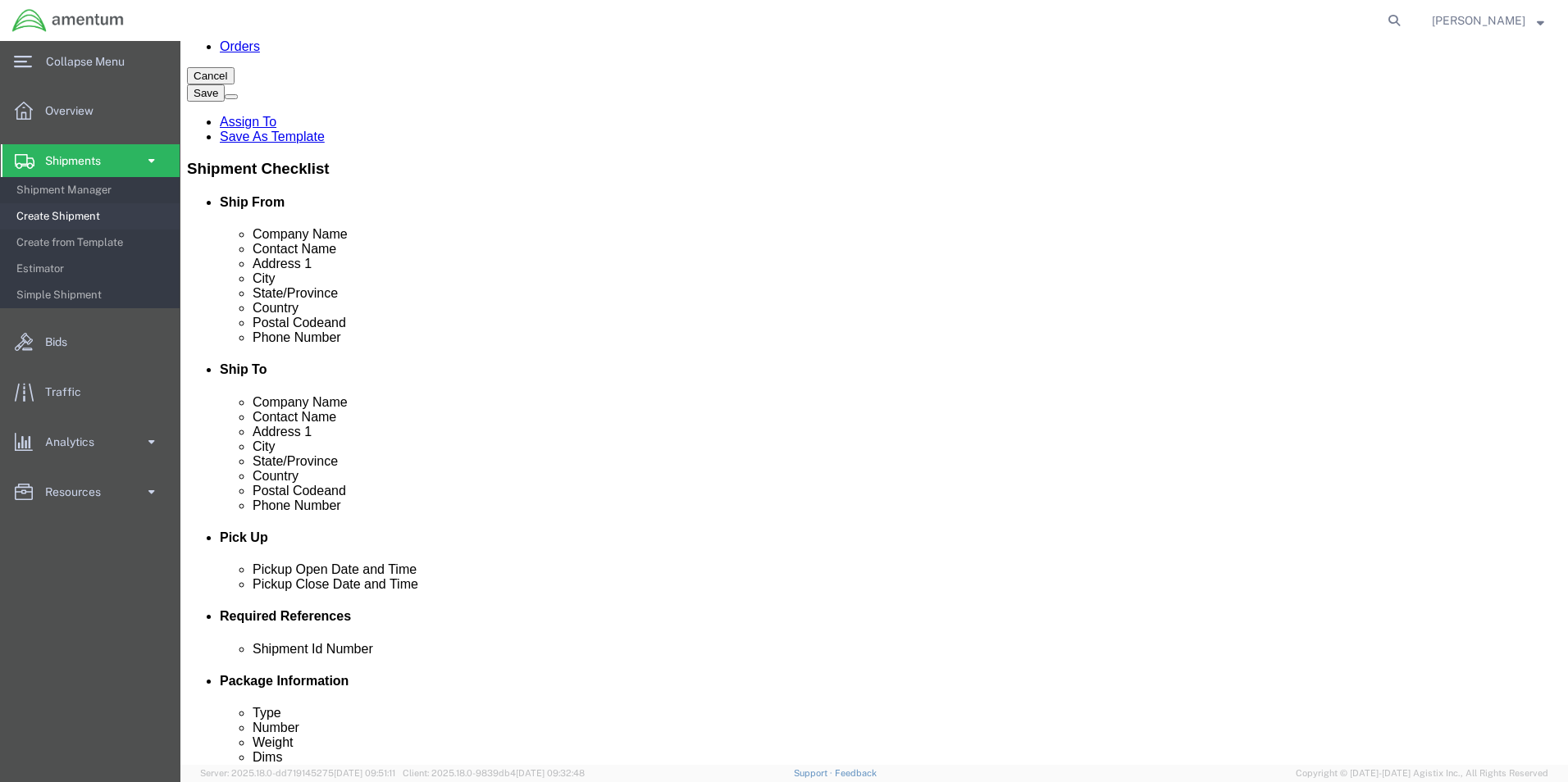
scroll to position [410, 0]
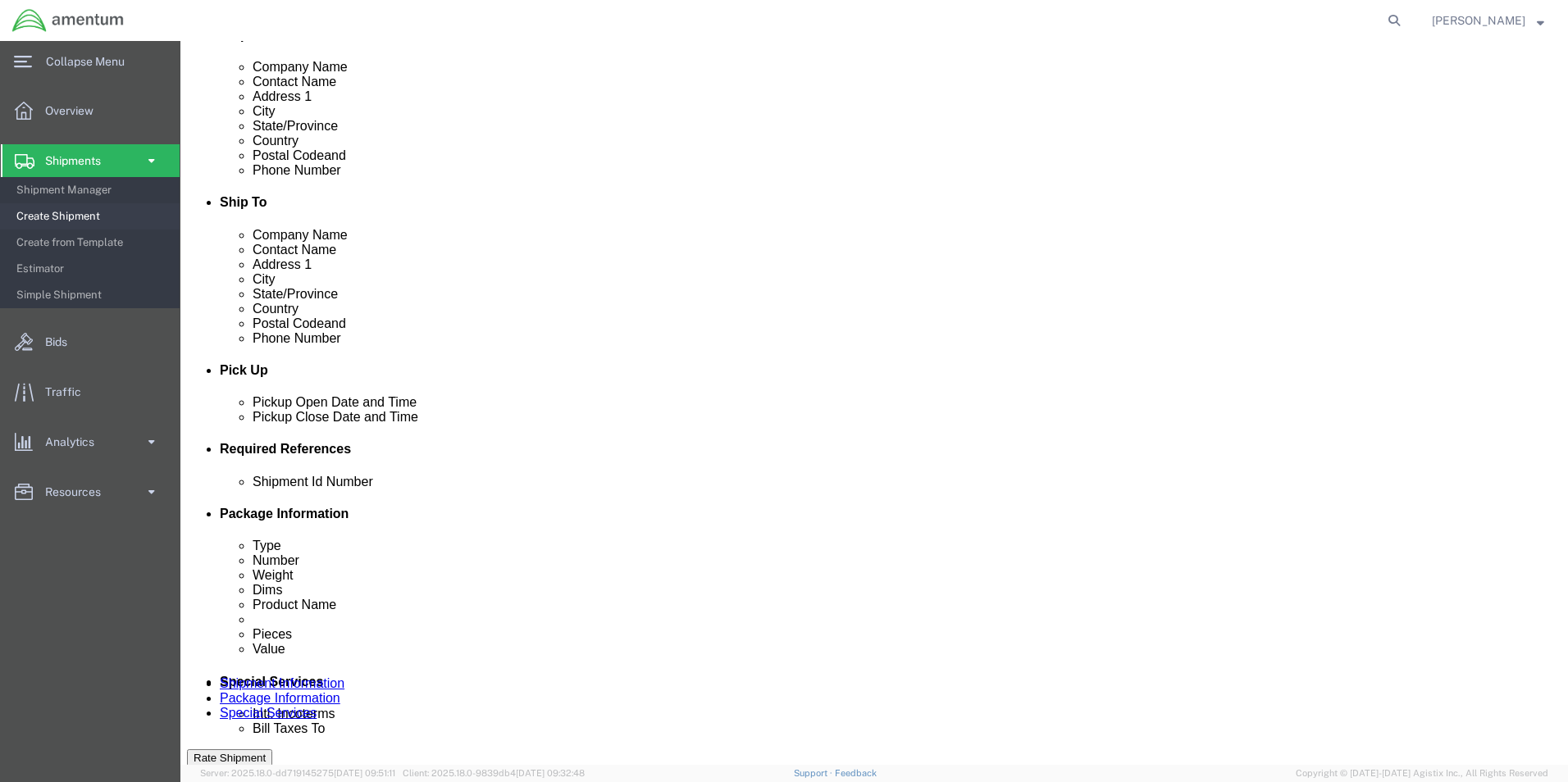
click button "Add reference"
click select "Select Account Type Activity ID Airline Appointment Number ASN Batch Request # …"
select select "CUSTREF"
click select "Select Account Type Activity ID Airline Appointment Number ASN Batch Request # …"
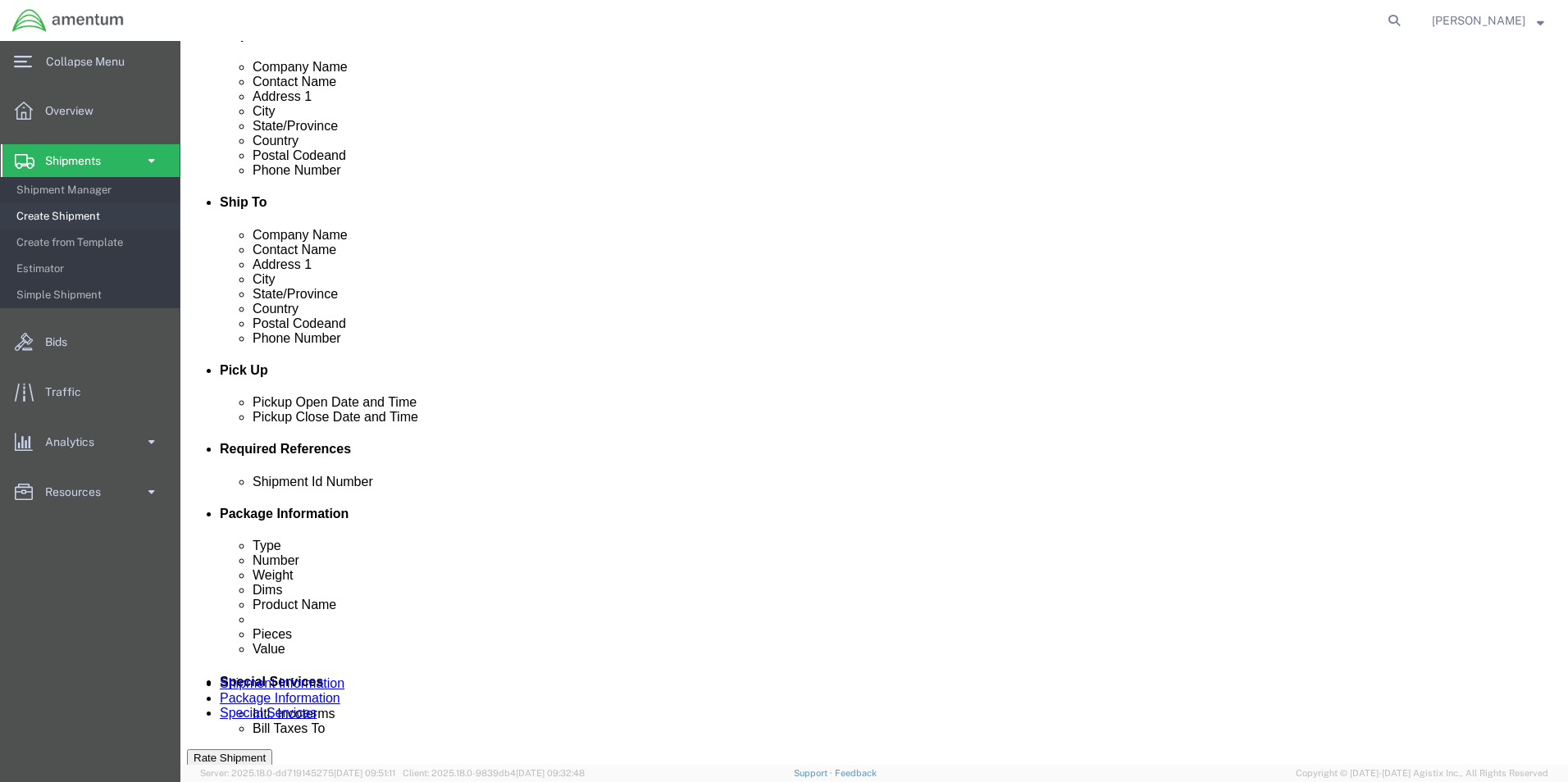
click select "Select Account Type Activity ID Airline Appointment Number ASN Batch Request # …"
drag, startPoint x: 779, startPoint y: 601, endPoint x: 779, endPoint y: 590, distance: 11.0
click select "Select Account Type Activity ID Airline Appointment Number ASN Batch Request # …"
select select "DEPT"
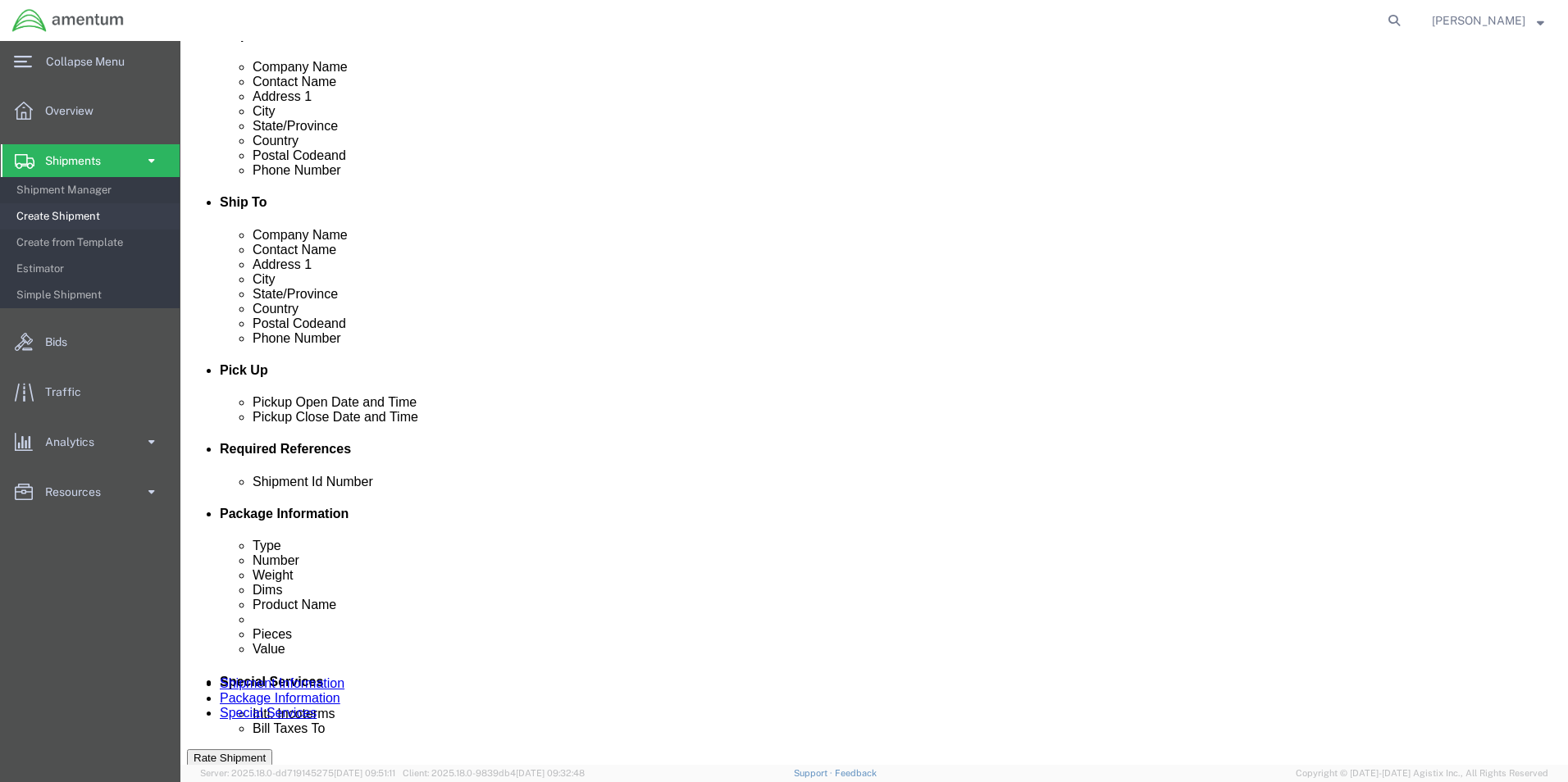
click select "Select Account Type Activity ID Airline Appointment Number ASN Batch Request # …"
click input "text"
type input "96449"
type input "330448"
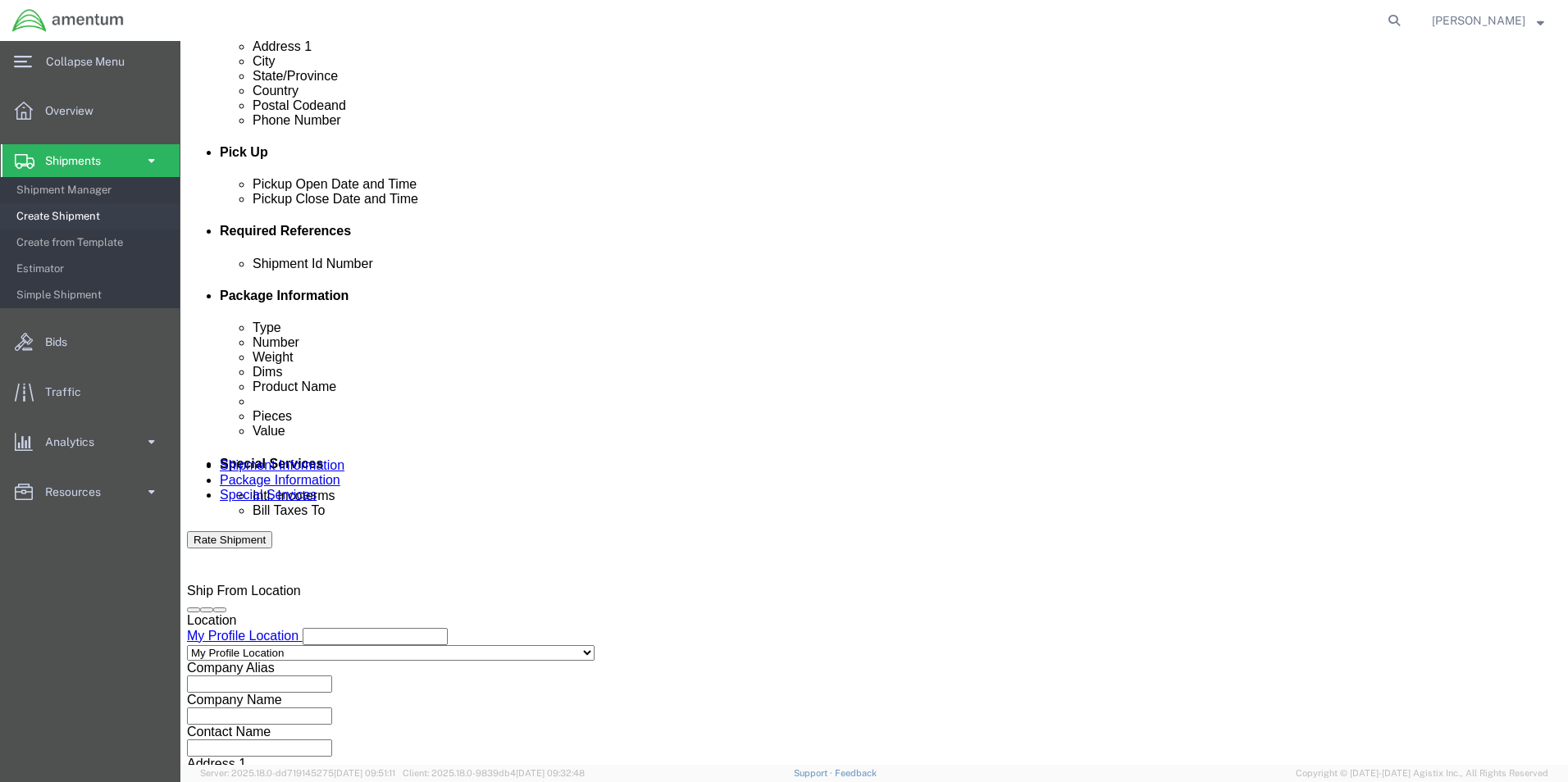
scroll to position [684, 0]
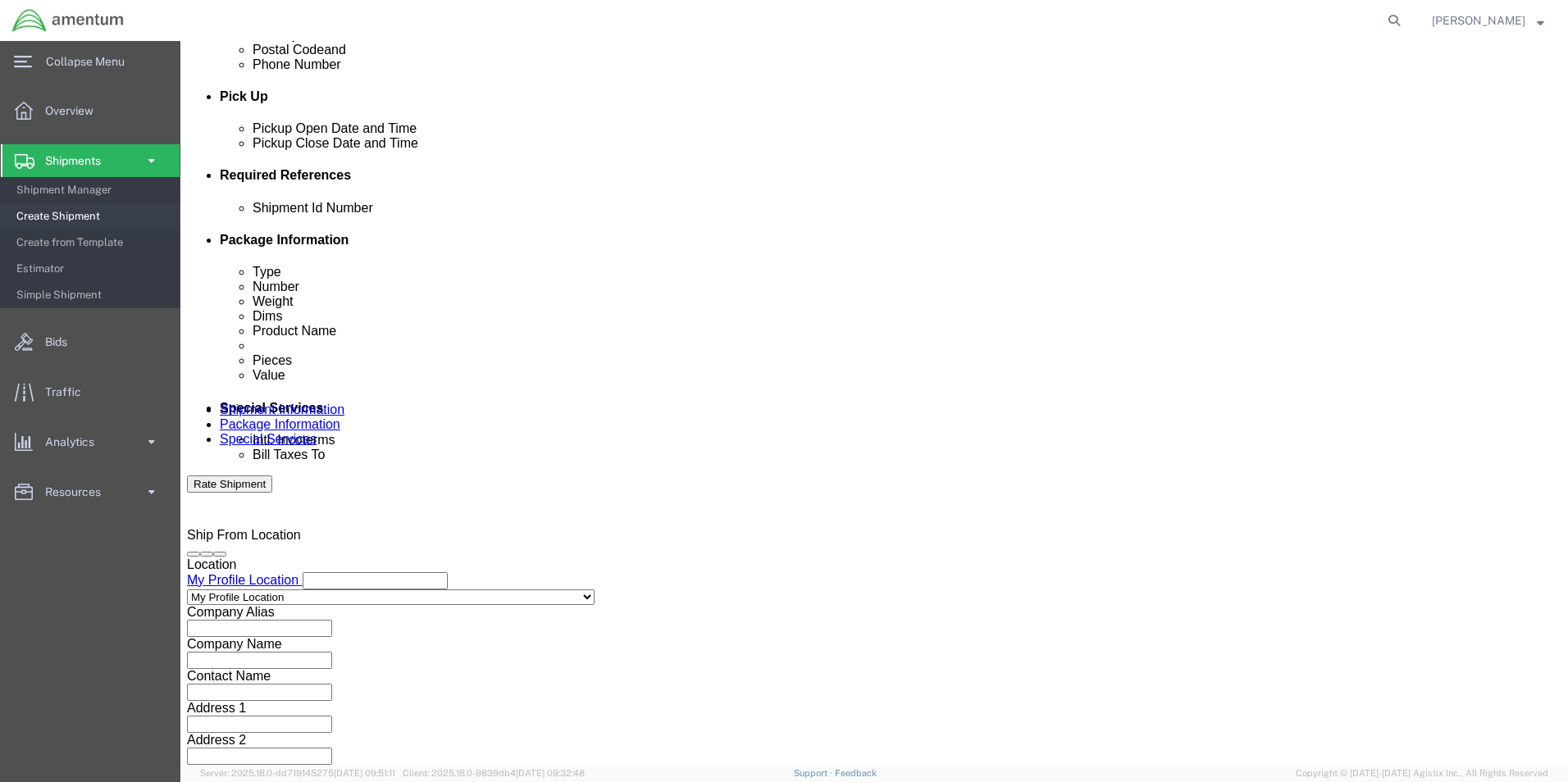
type input "CBP"
click button "Continue"
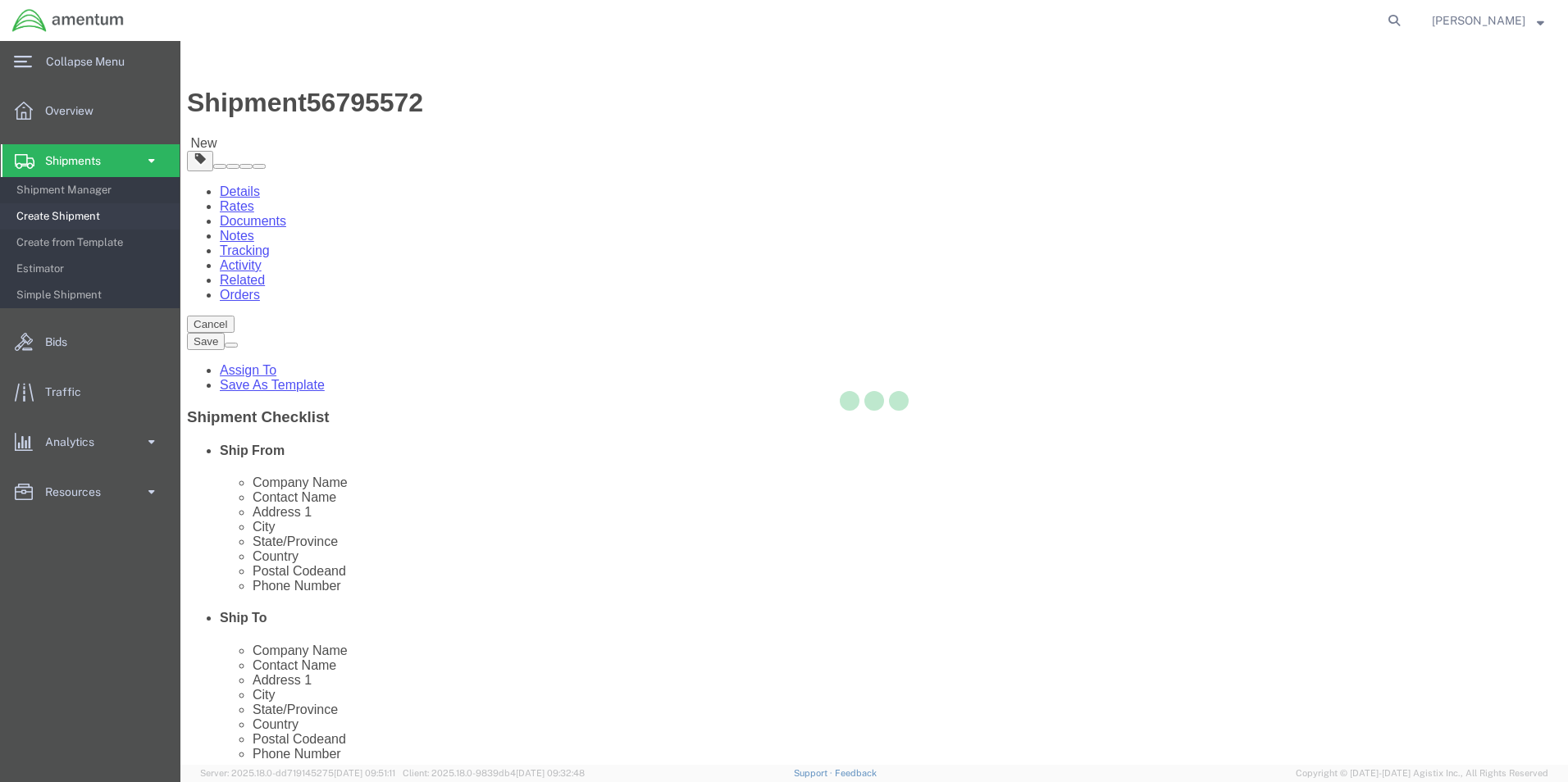
select select "CBOX"
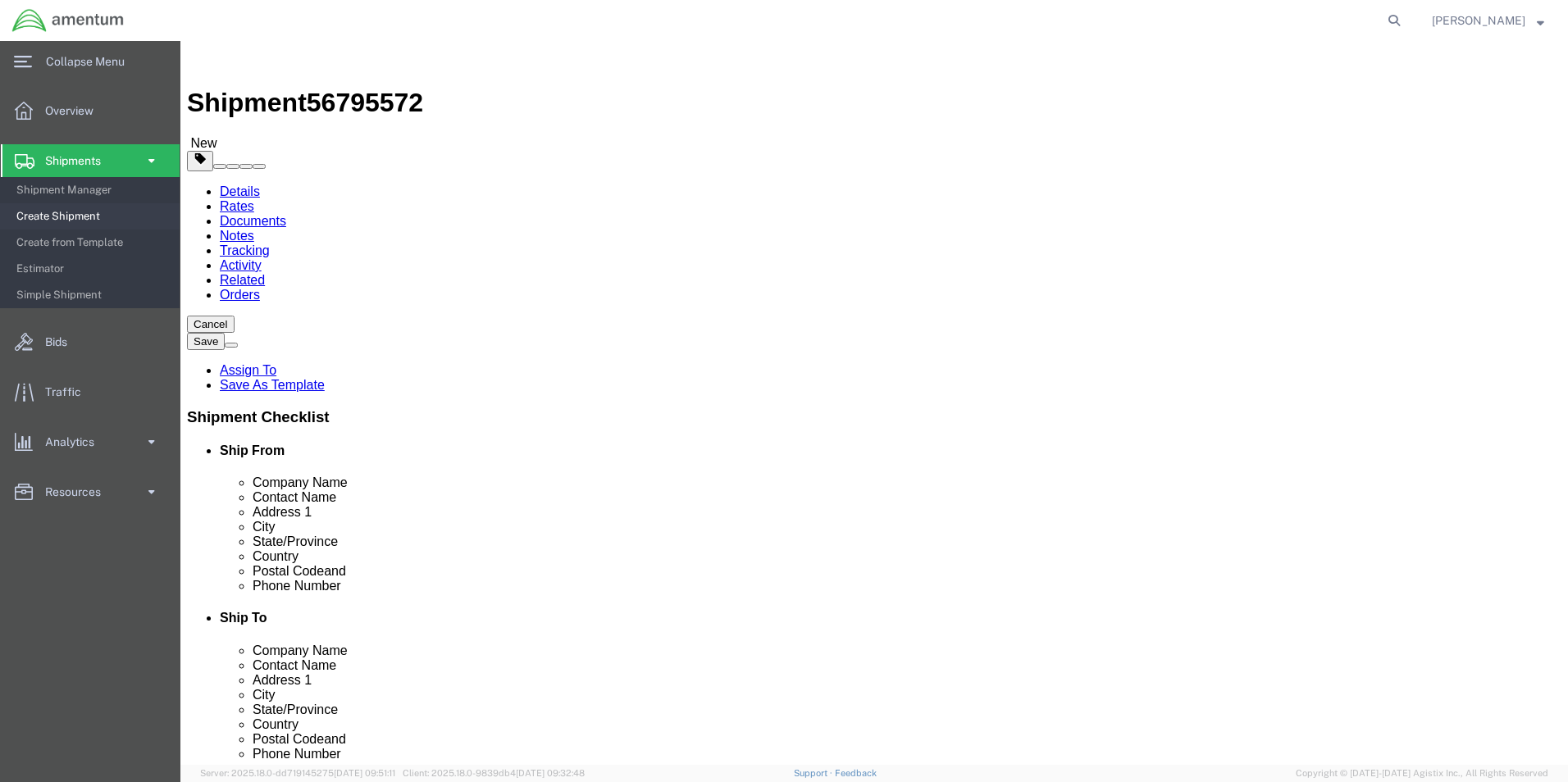
click input "text"
type input "12"
type input "9"
type input "4"
type input "2.00"
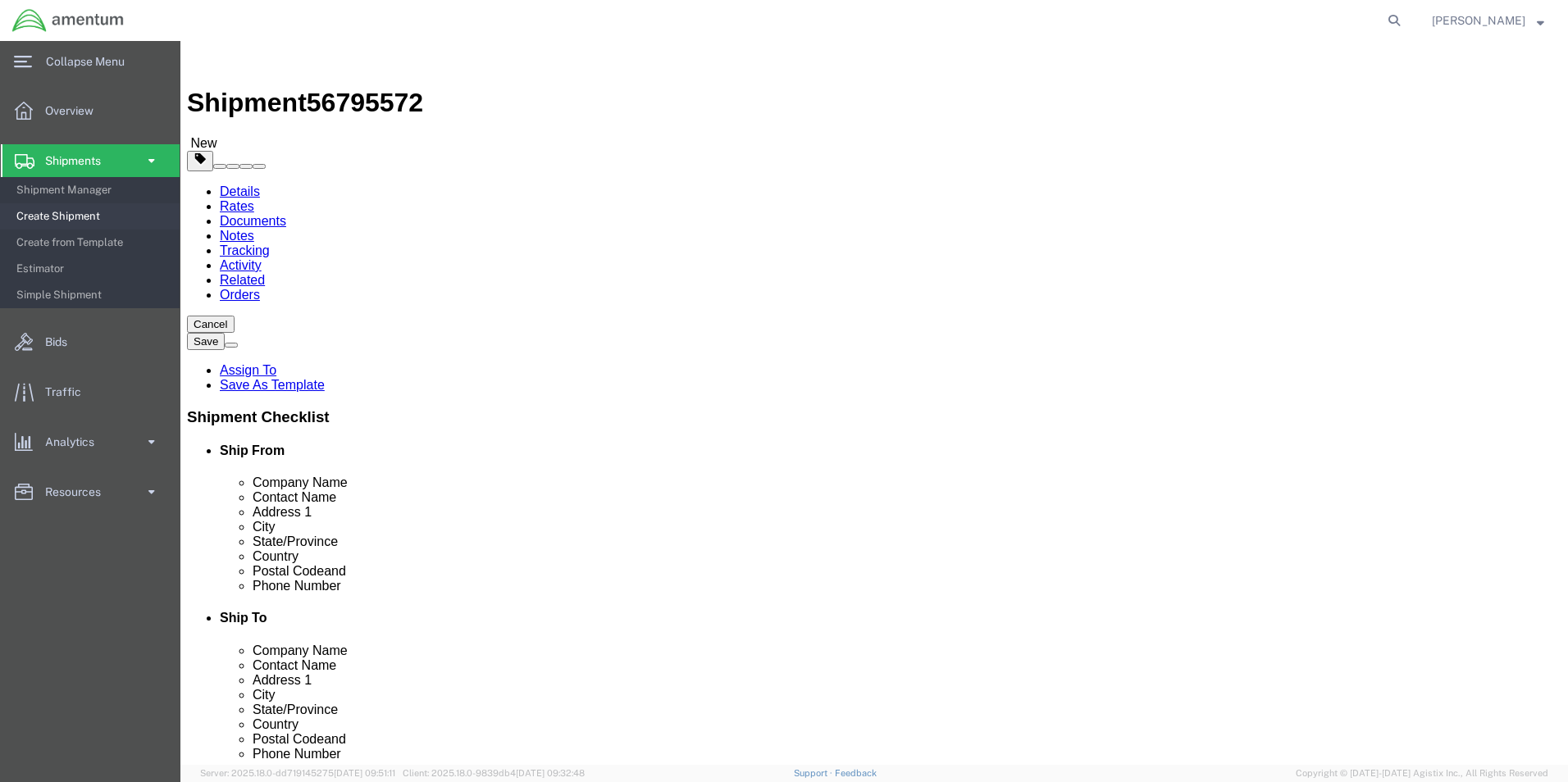
click link "Add Content"
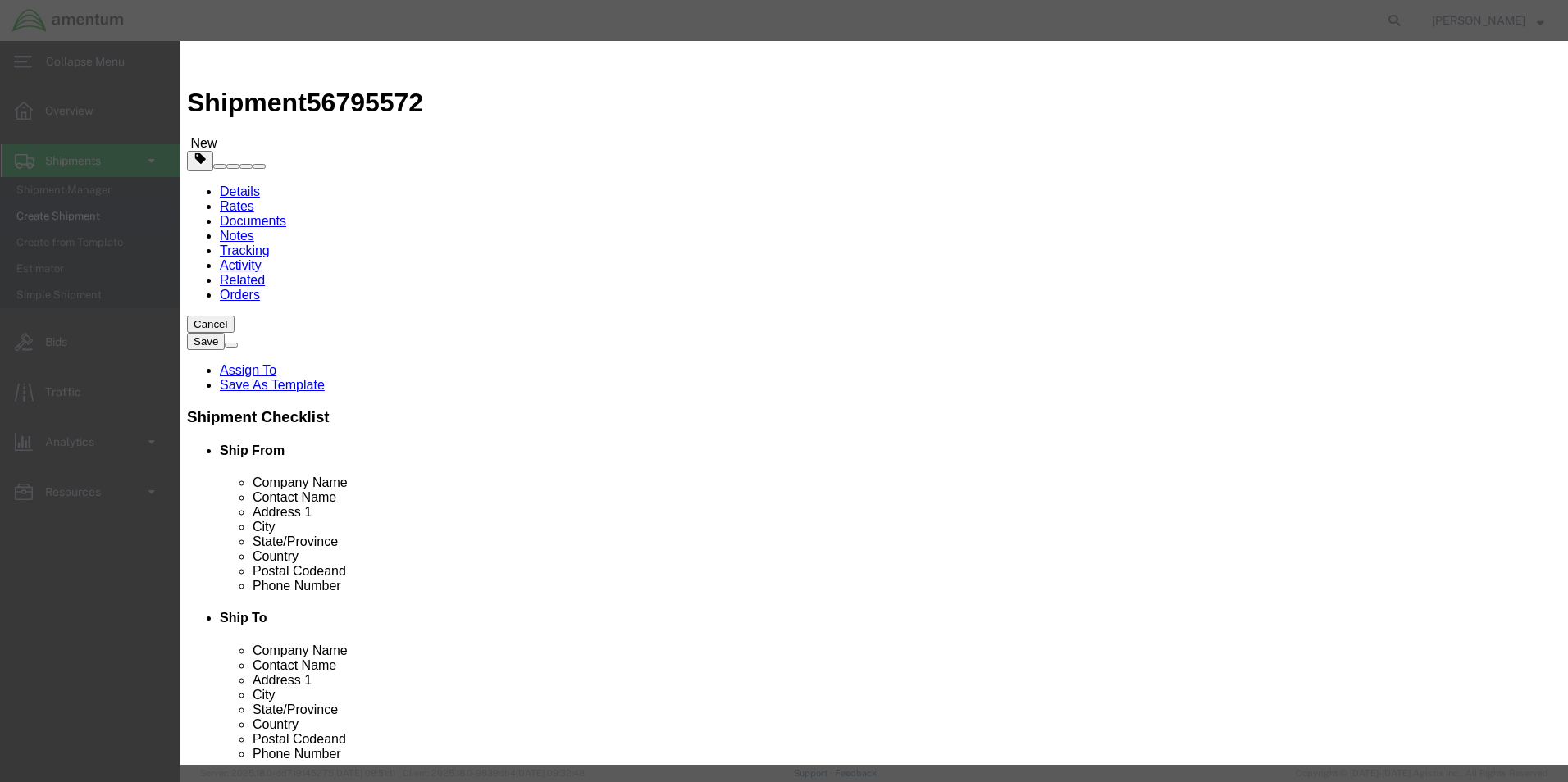
click input "text"
type input "RECEIVER [PERSON_NAME]"
type input "1.00"
type input "165.00"
select select "USD"
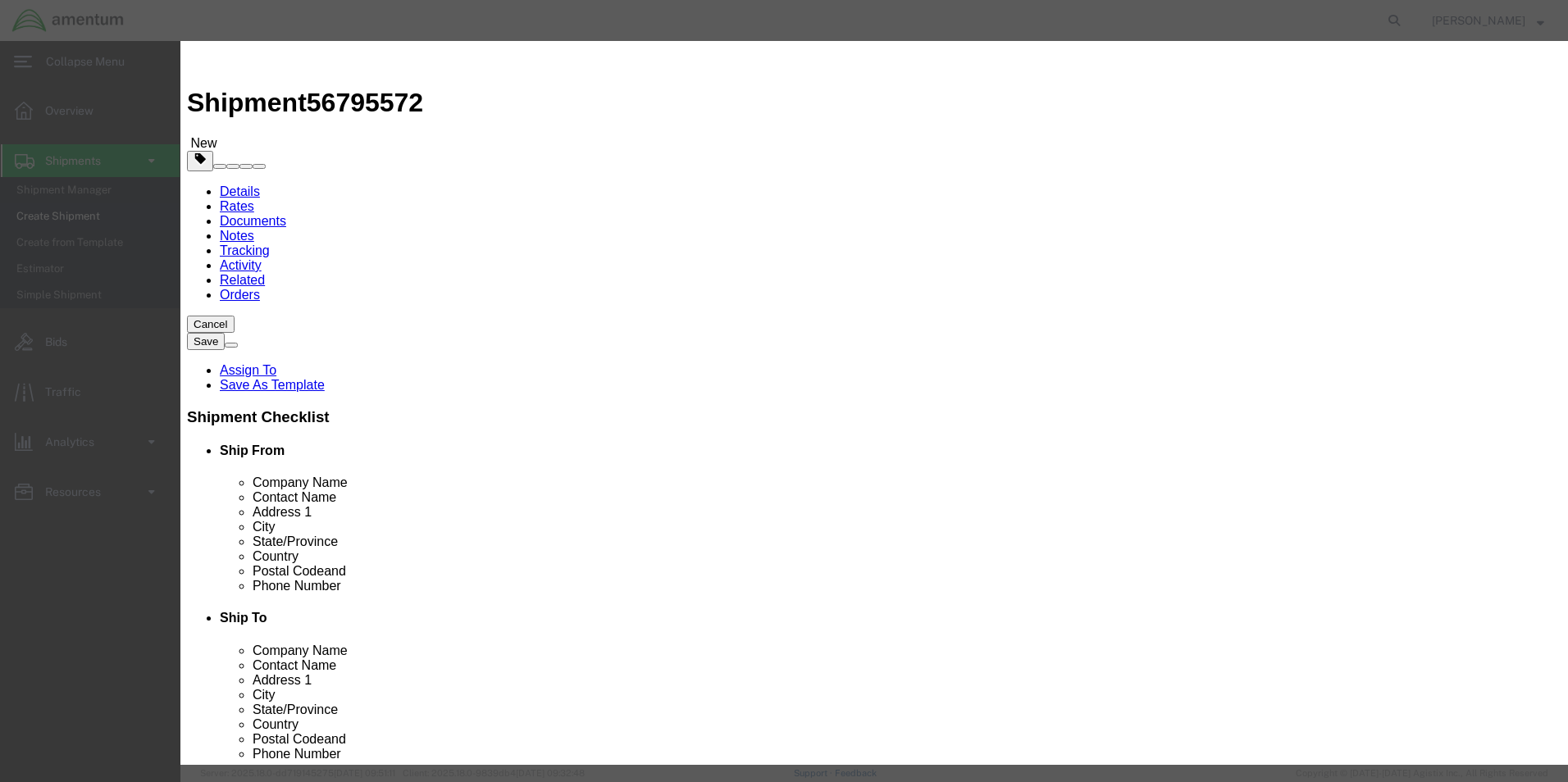
click button "Save & Close"
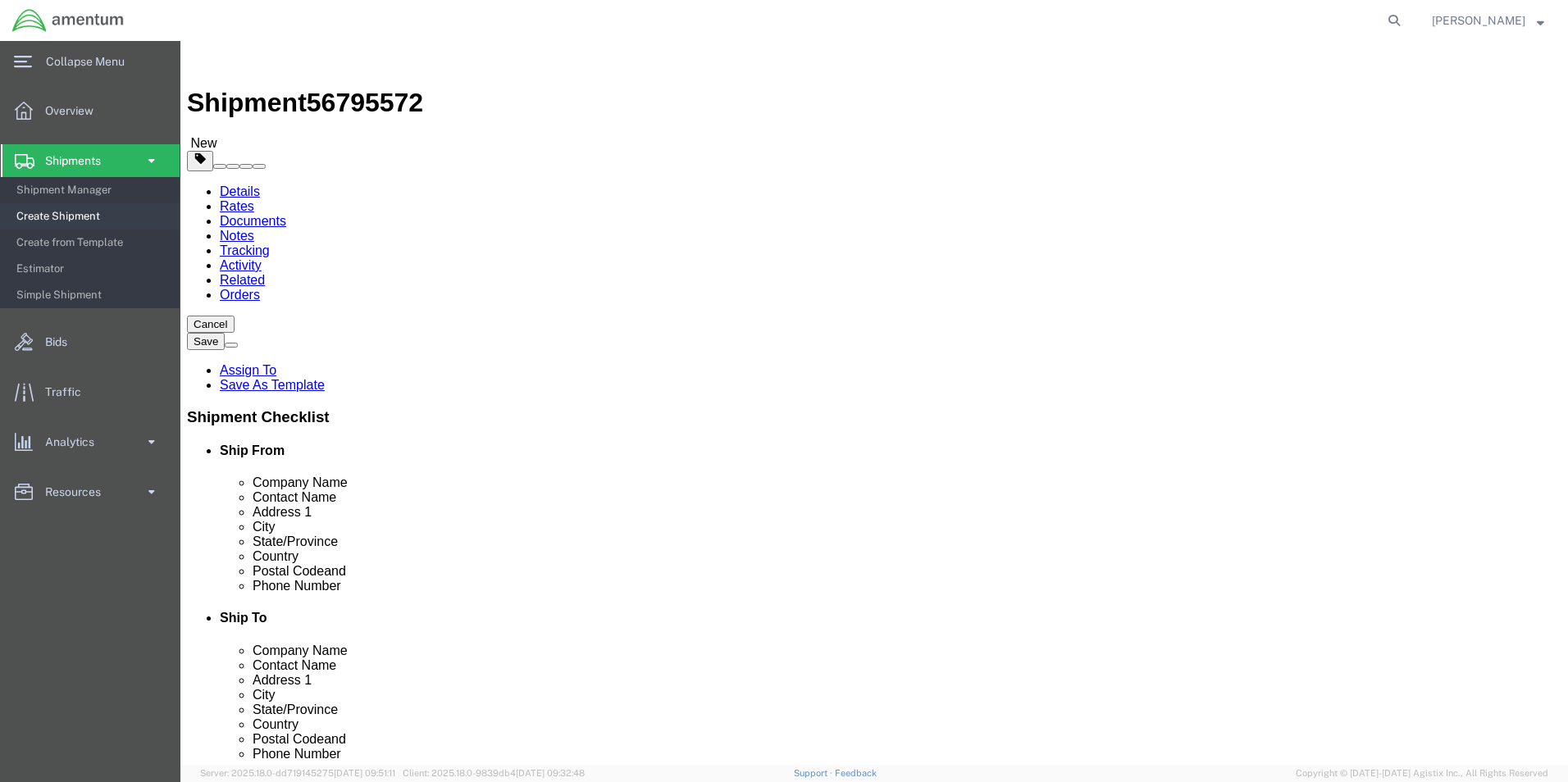
click button "Rate Shipment"
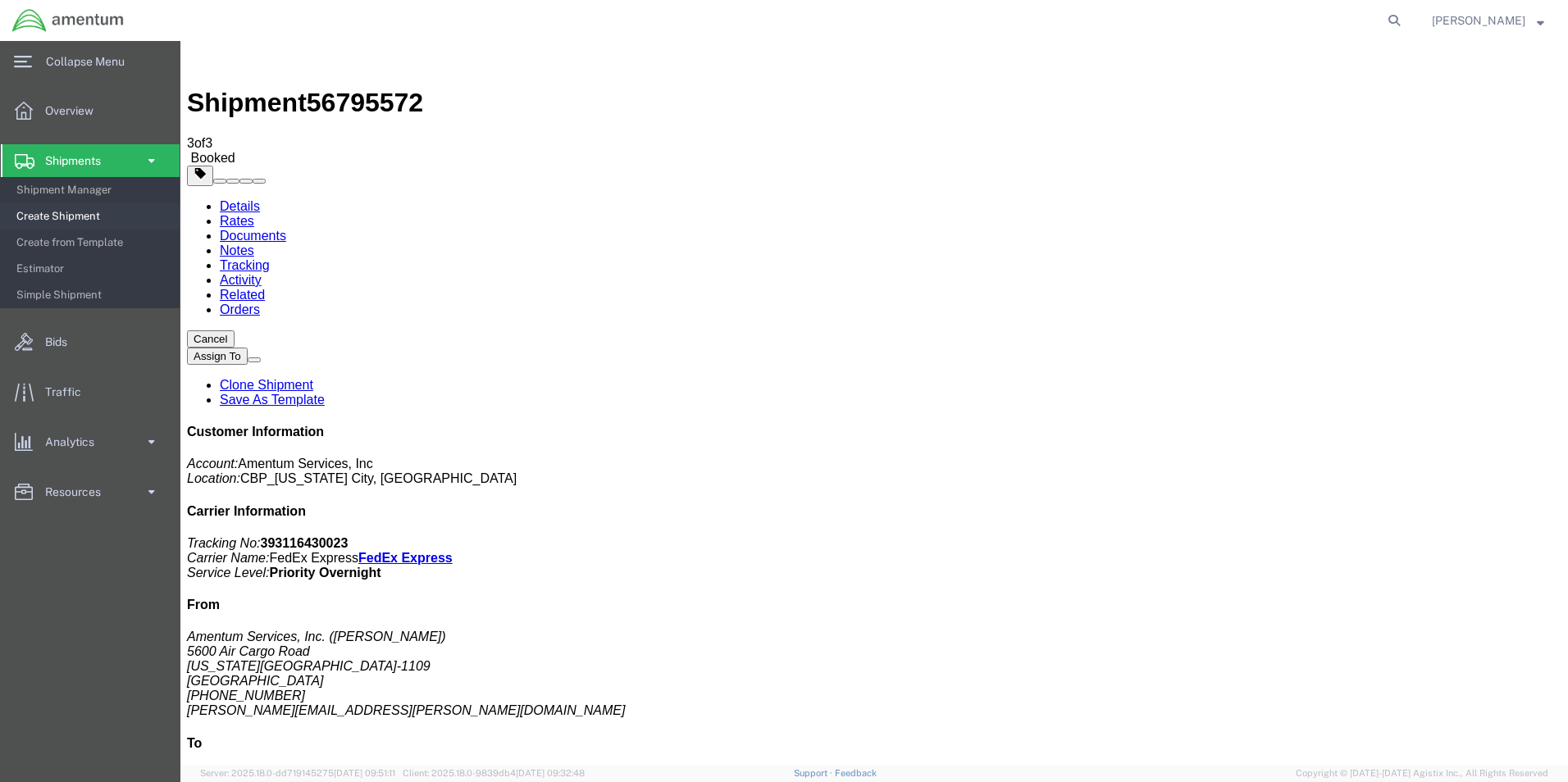
drag, startPoint x: 1423, startPoint y: 243, endPoint x: 1335, endPoint y: 251, distance: 88.4
click at [1335, 536] on p "Tracking No: 393116430023 Carrier Name: FedEx Express FedEx Express Service Lev…" at bounding box center [873, 558] width 1374 height 45
copy b "393116430023"
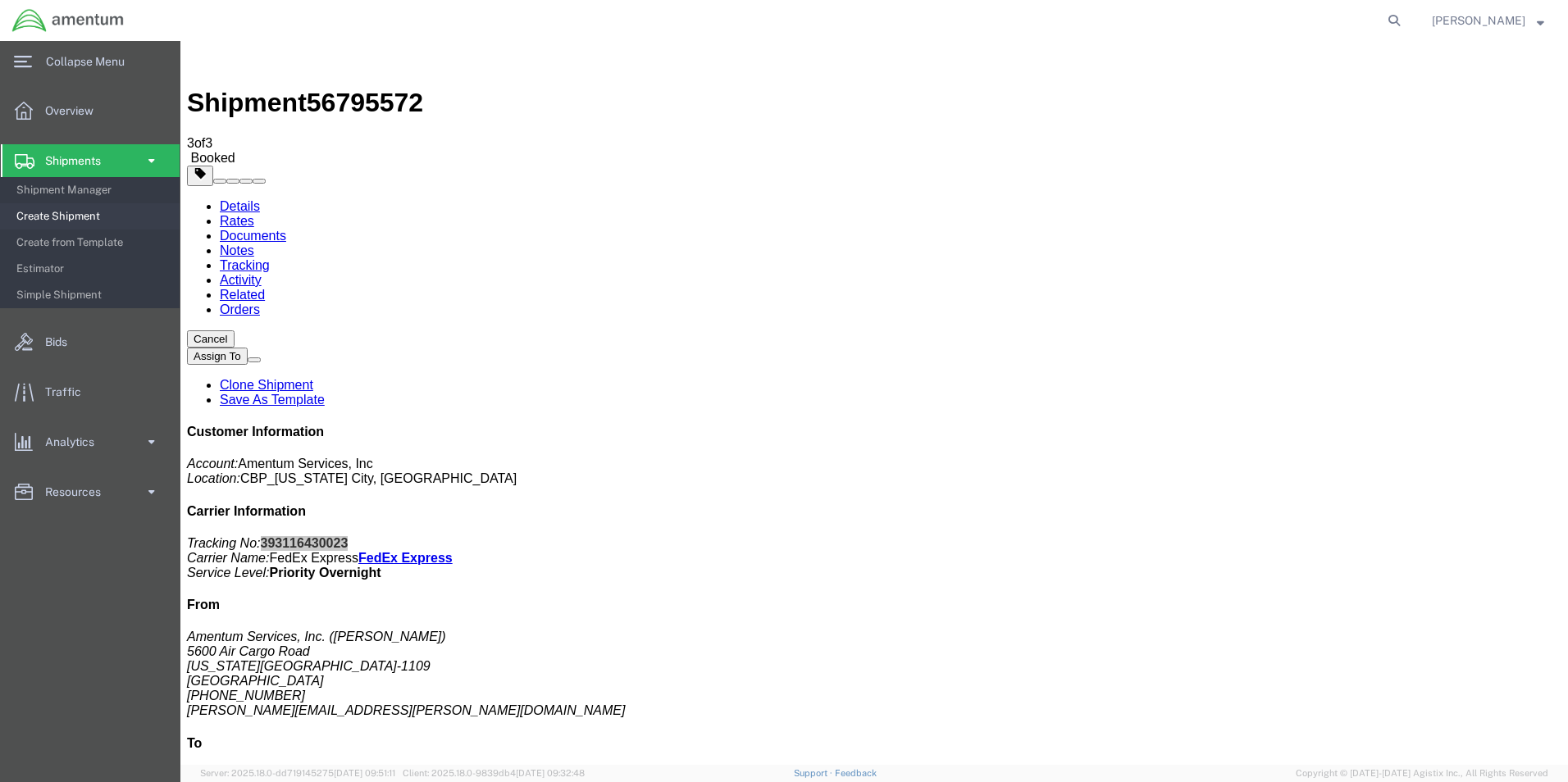
click at [68, 217] on span "Create Shipment" at bounding box center [92, 216] width 152 height 33
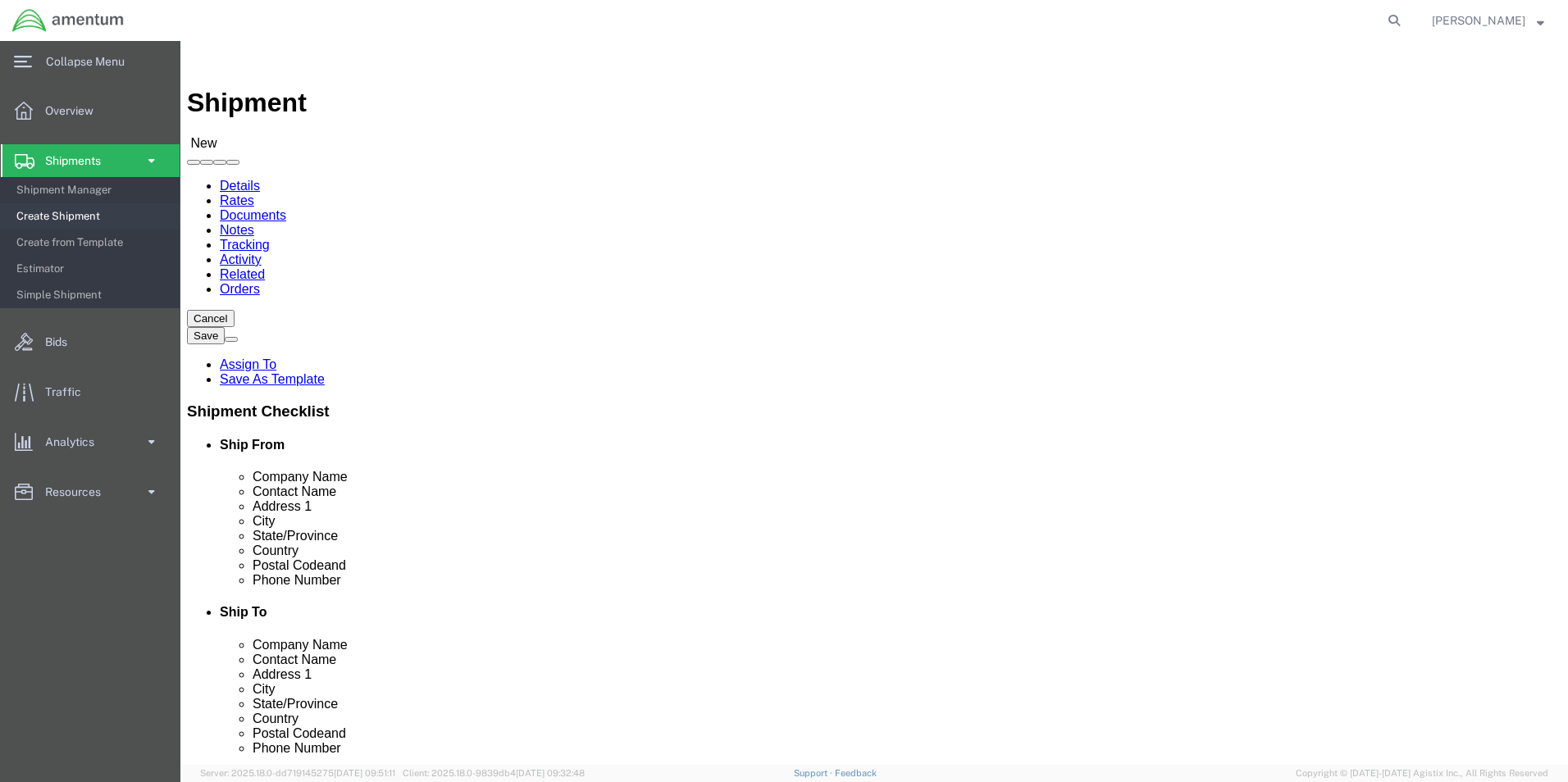
select select "MYPROFILE"
select select "OK"
type input "wst"
select select "49945"
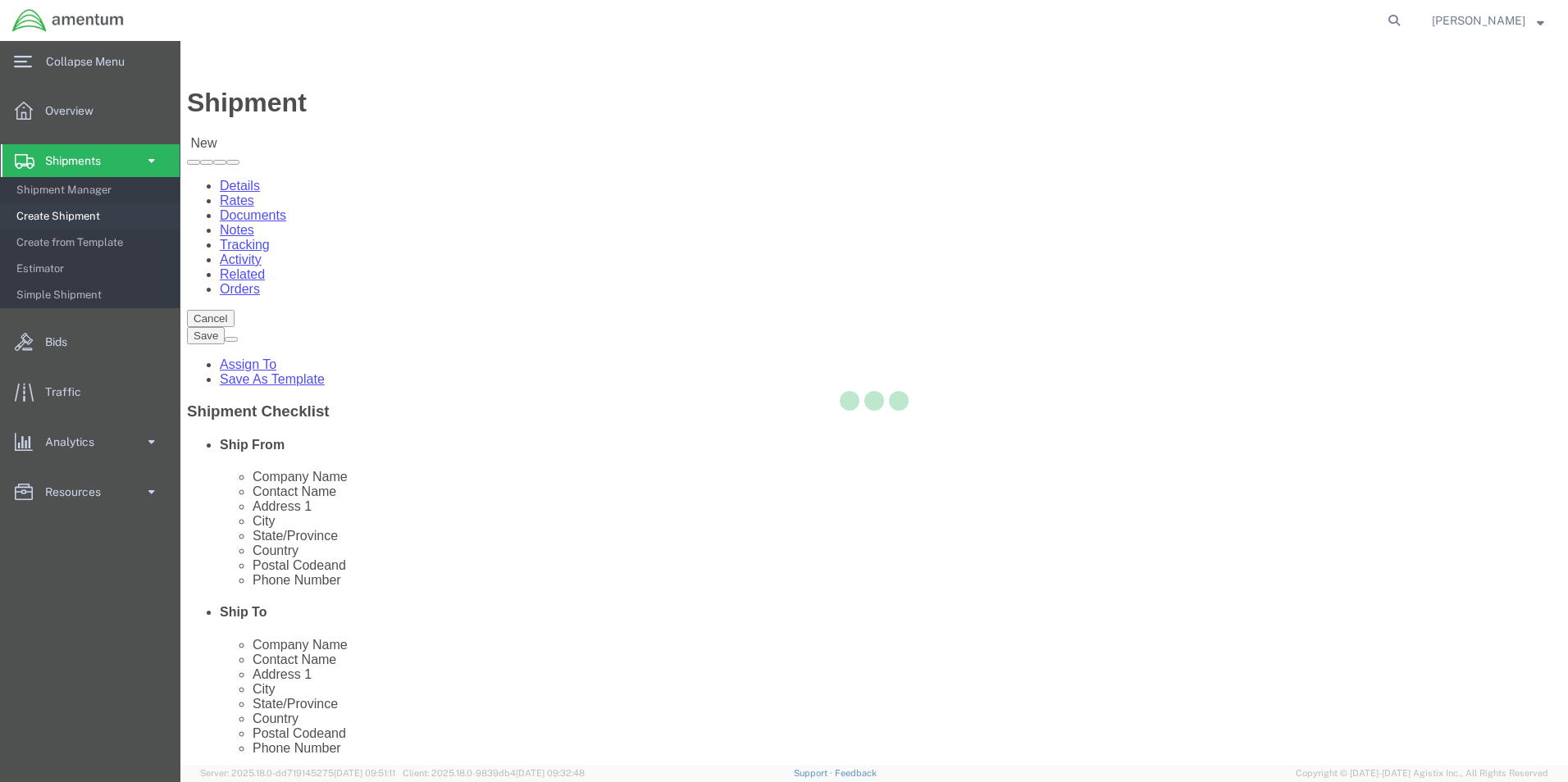
select select "[GEOGRAPHIC_DATA]"
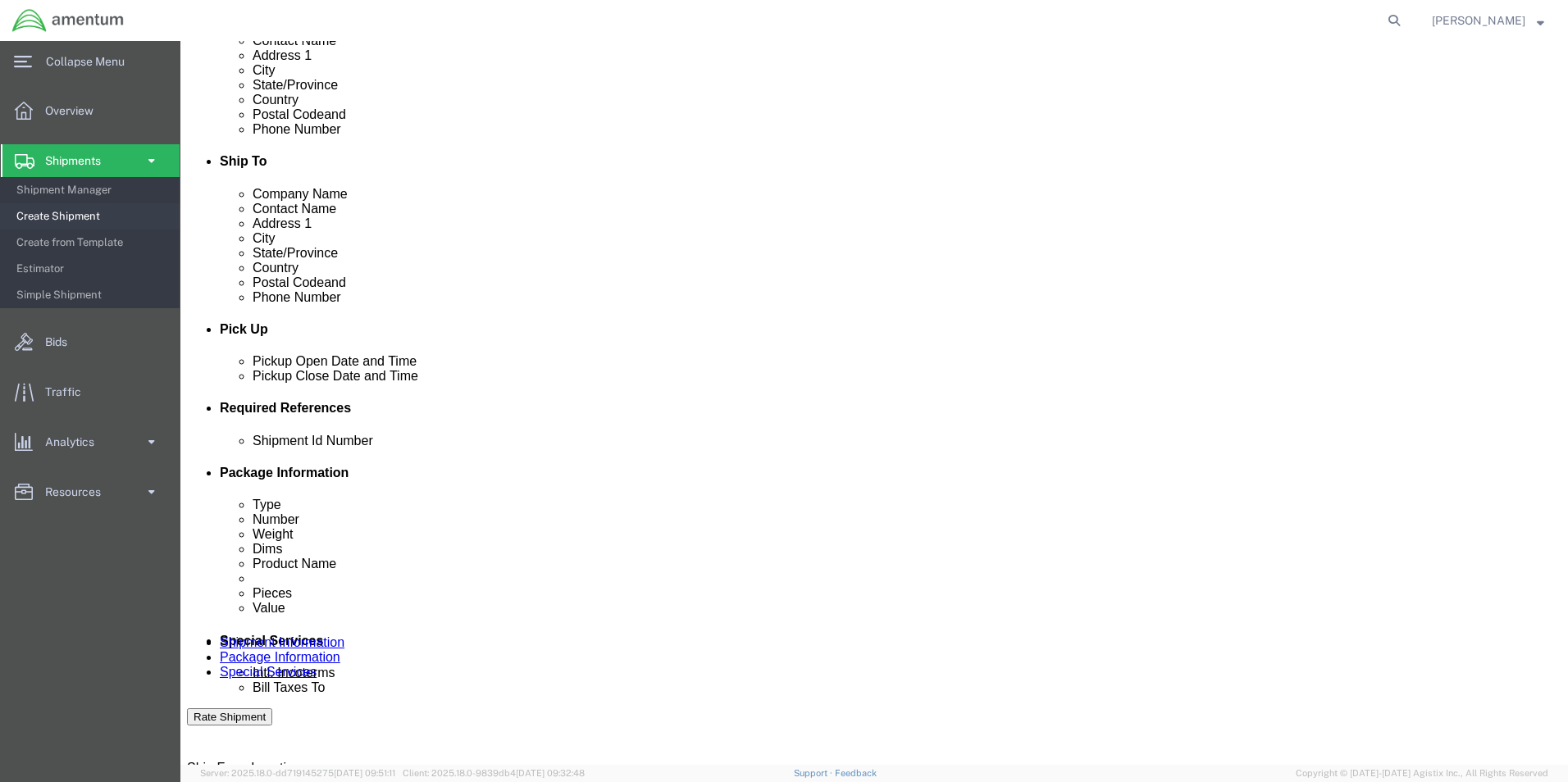
scroll to position [656, 0]
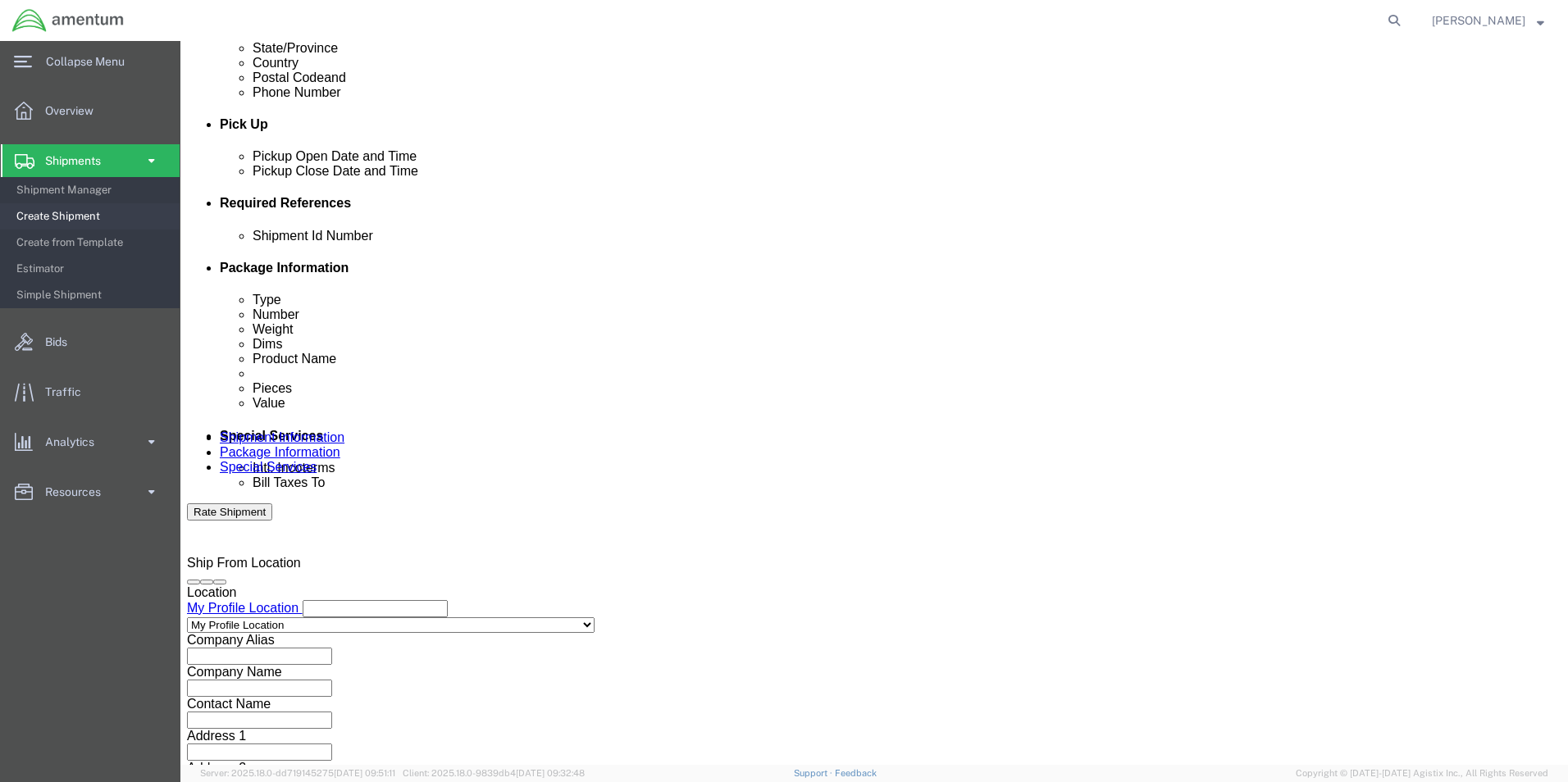
drag, startPoint x: 959, startPoint y: 301, endPoint x: 921, endPoint y: 330, distance: 47.8
click button "Add reference"
click select "Select Account Type Activity ID Airline Appointment Number ASN Batch Request # …"
select select "DEPT"
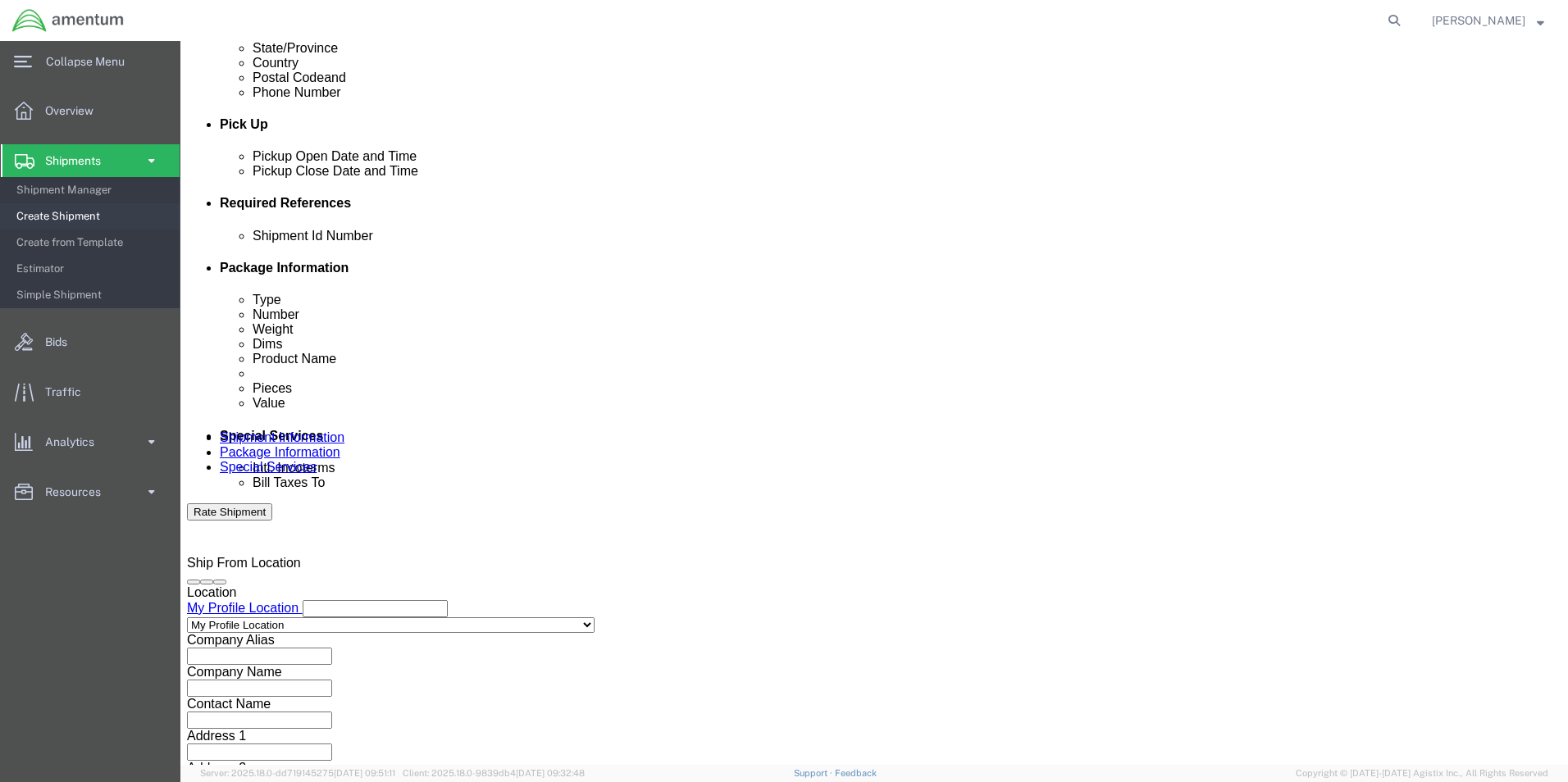
click select "Select Account Type Activity ID Airline Appointment Number ASN Batch Request # …"
drag, startPoint x: 386, startPoint y: 352, endPoint x: 390, endPoint y: 338, distance: 14.6
click select "Select Account Type Activity ID Airline Appointment Number ASN Batch Request # …"
select select "CUSTREF"
click select "Select Account Type Activity ID Airline Appointment Number ASN Batch Request # …"
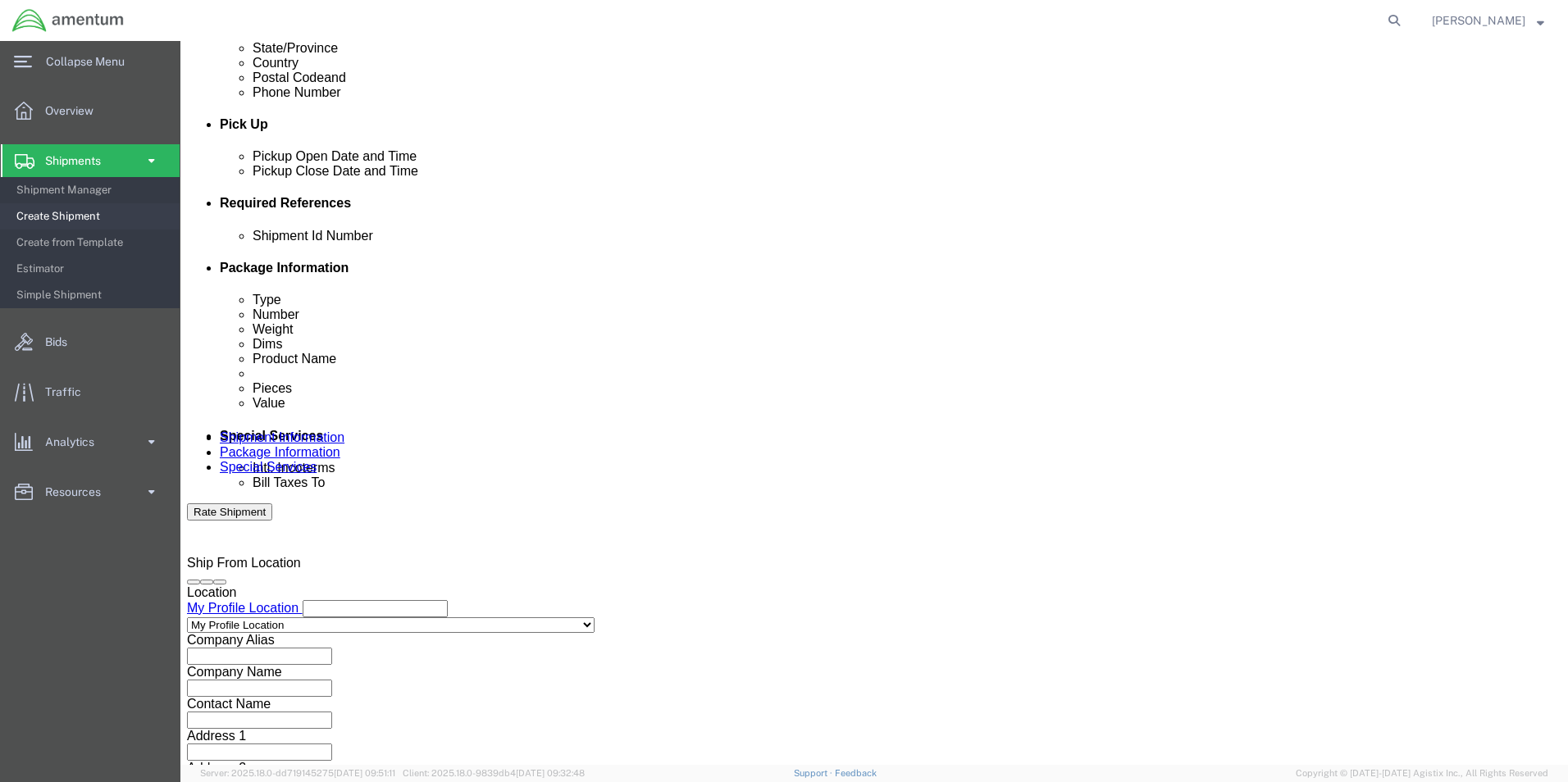
click input "text"
type input "96452"
type input "330449"
type input "c"
type input "CBP"
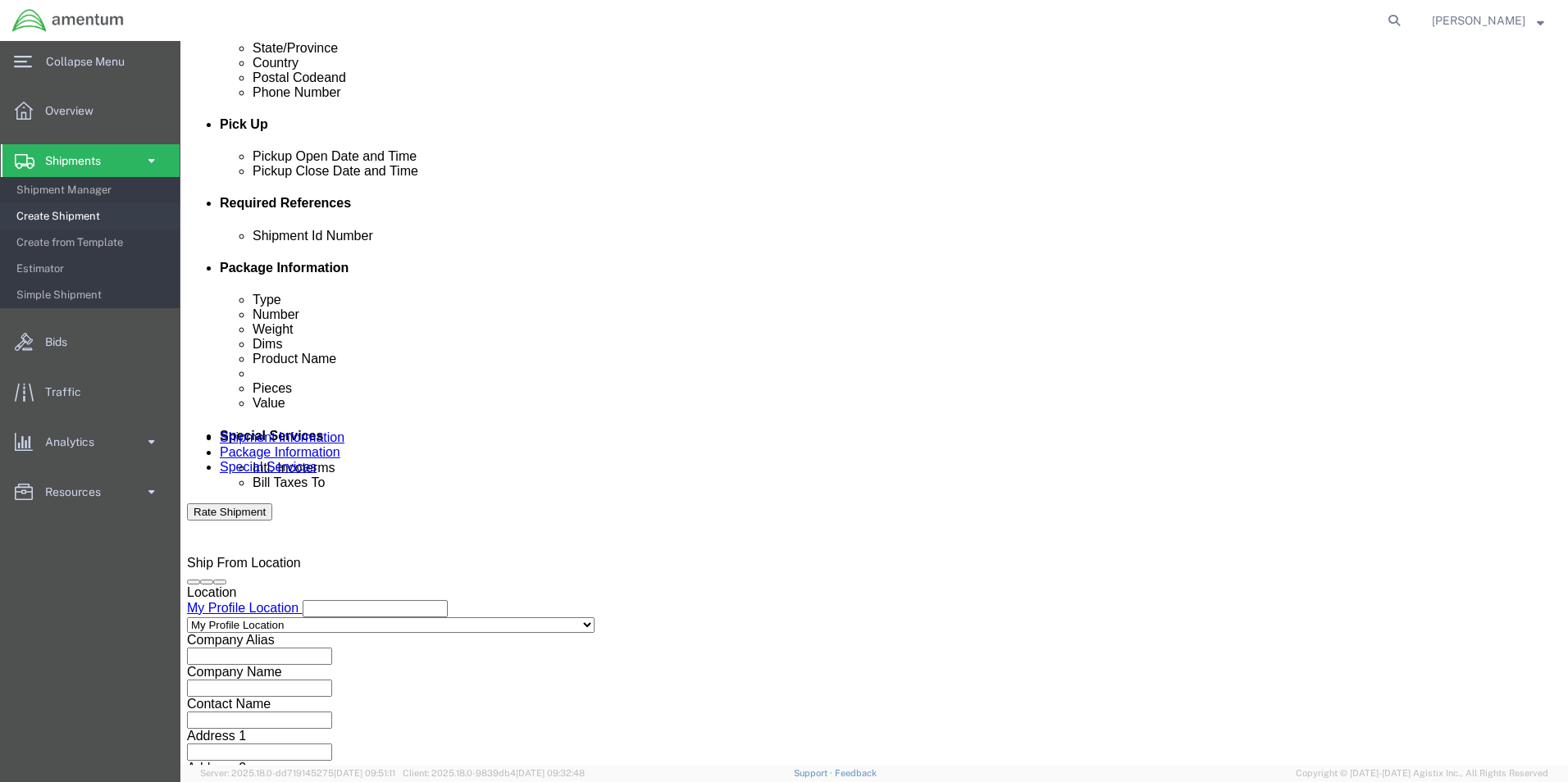
click button "Continue"
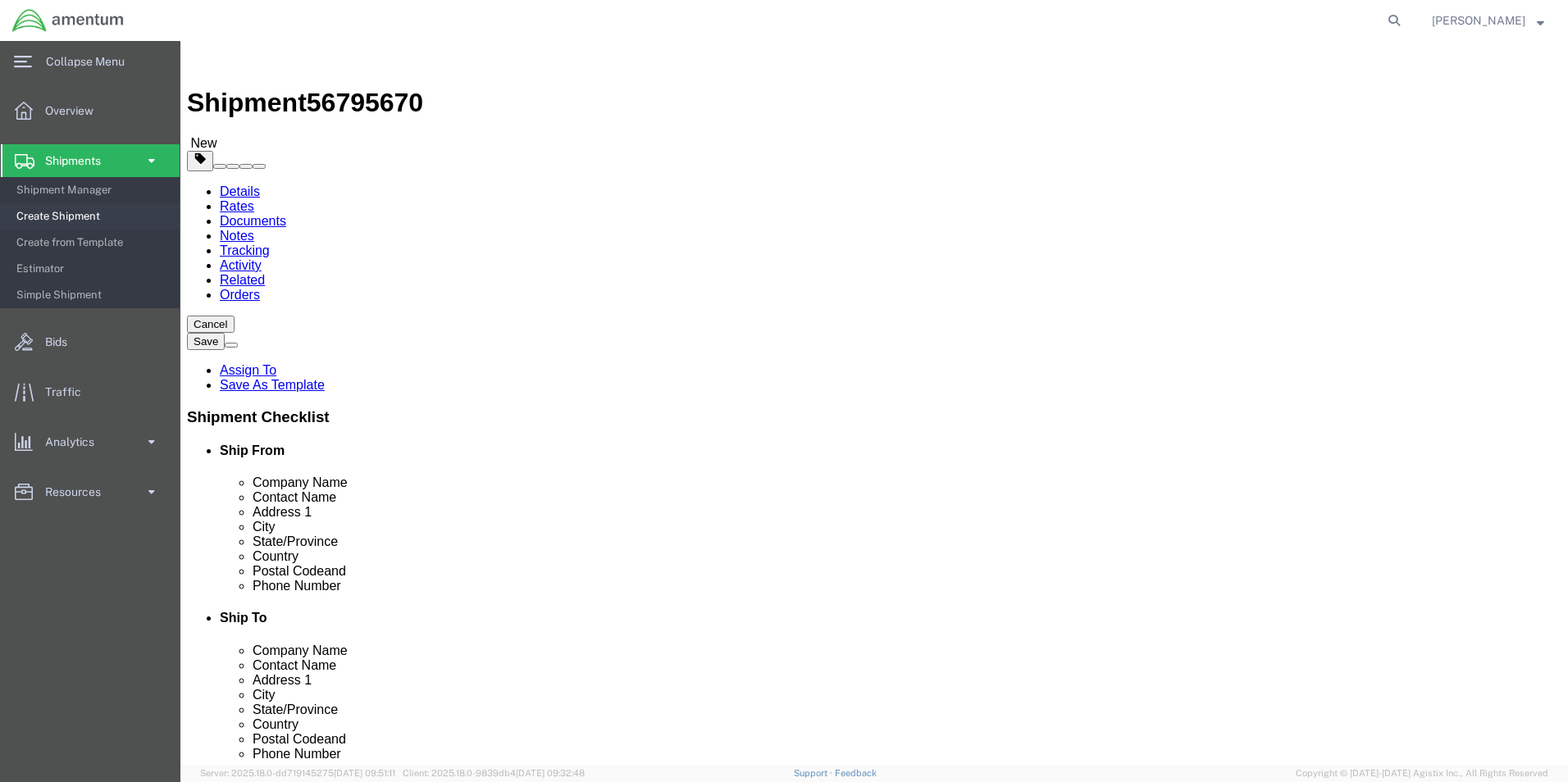
drag, startPoint x: 278, startPoint y: 296, endPoint x: 282, endPoint y: 307, distance: 11.7
click select "Select BCK Boxes Bale(s) Basket(s) Bolt(s) Bottle(s) Buckets Bulk Bundle(s) Can…"
select select "ENV"
click select "Select BCK Boxes Bale(s) Basket(s) Bolt(s) Bottle(s) Buckets Bulk Bundle(s) Can…"
type input "9.50"
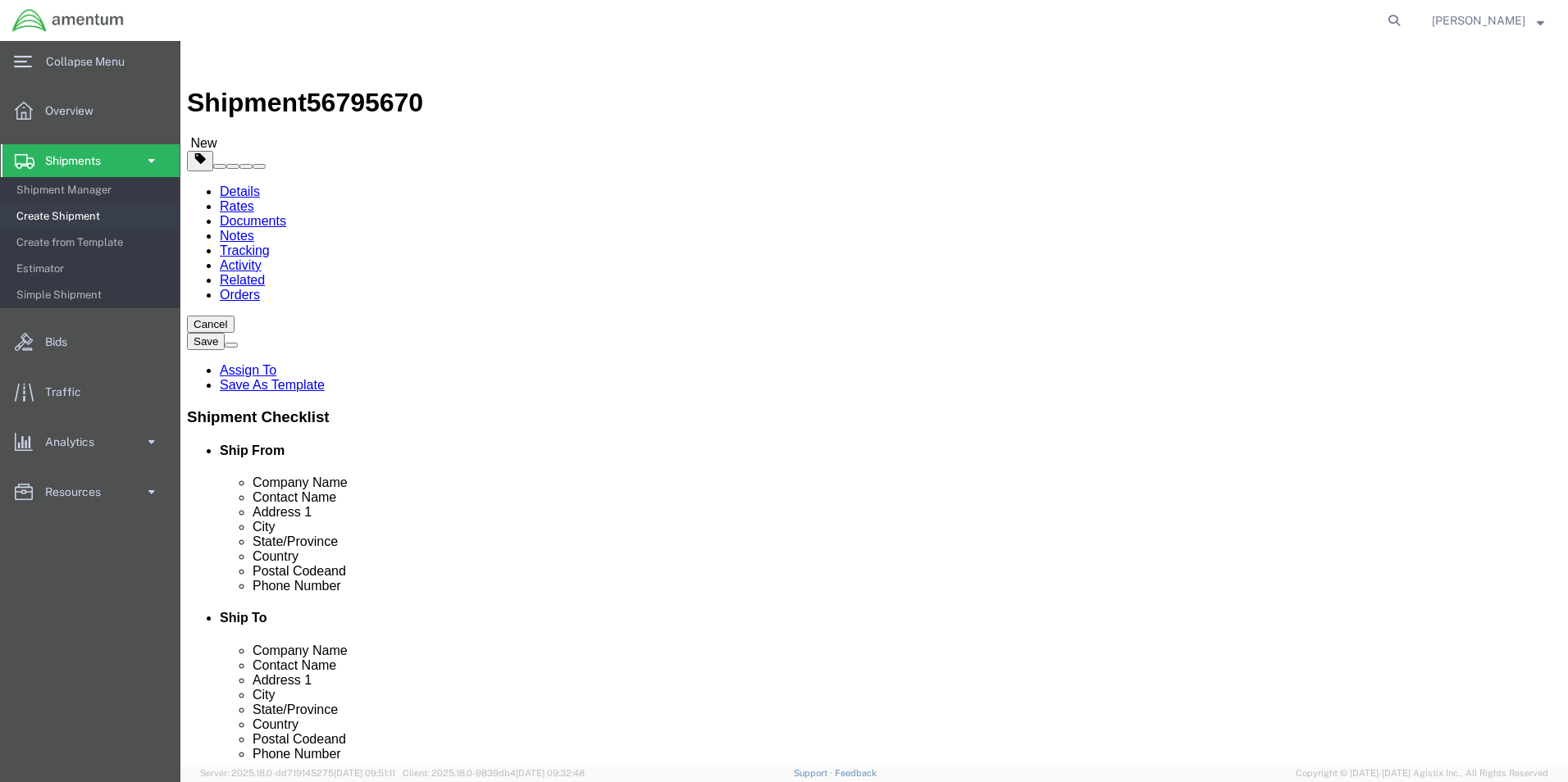
type input "12.50"
type input "0.25"
type input "1"
click link "Add Content"
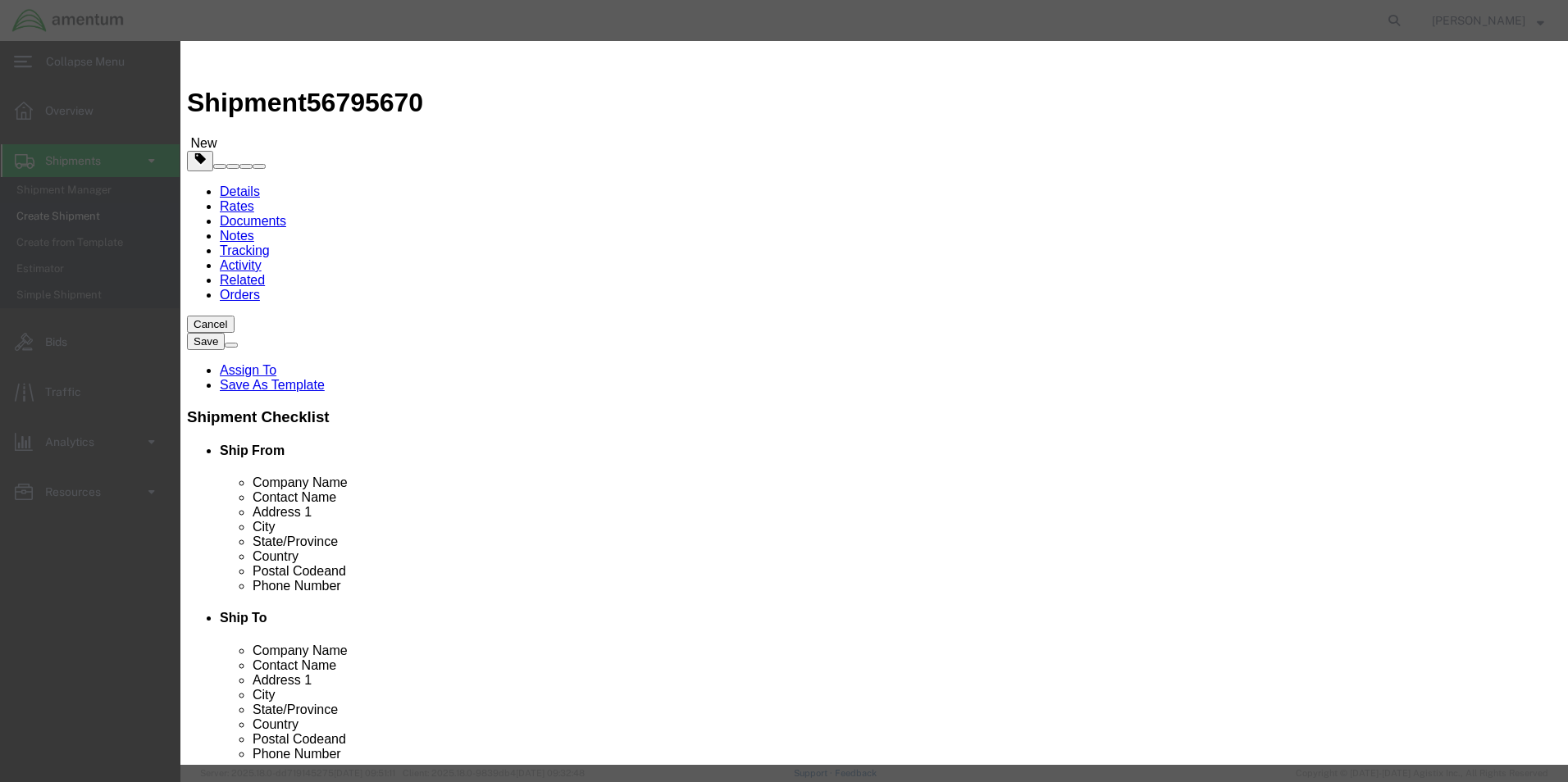
click input "text"
type input "ORINGS"
type input "2.00"
type input "200.00"
select select "USD"
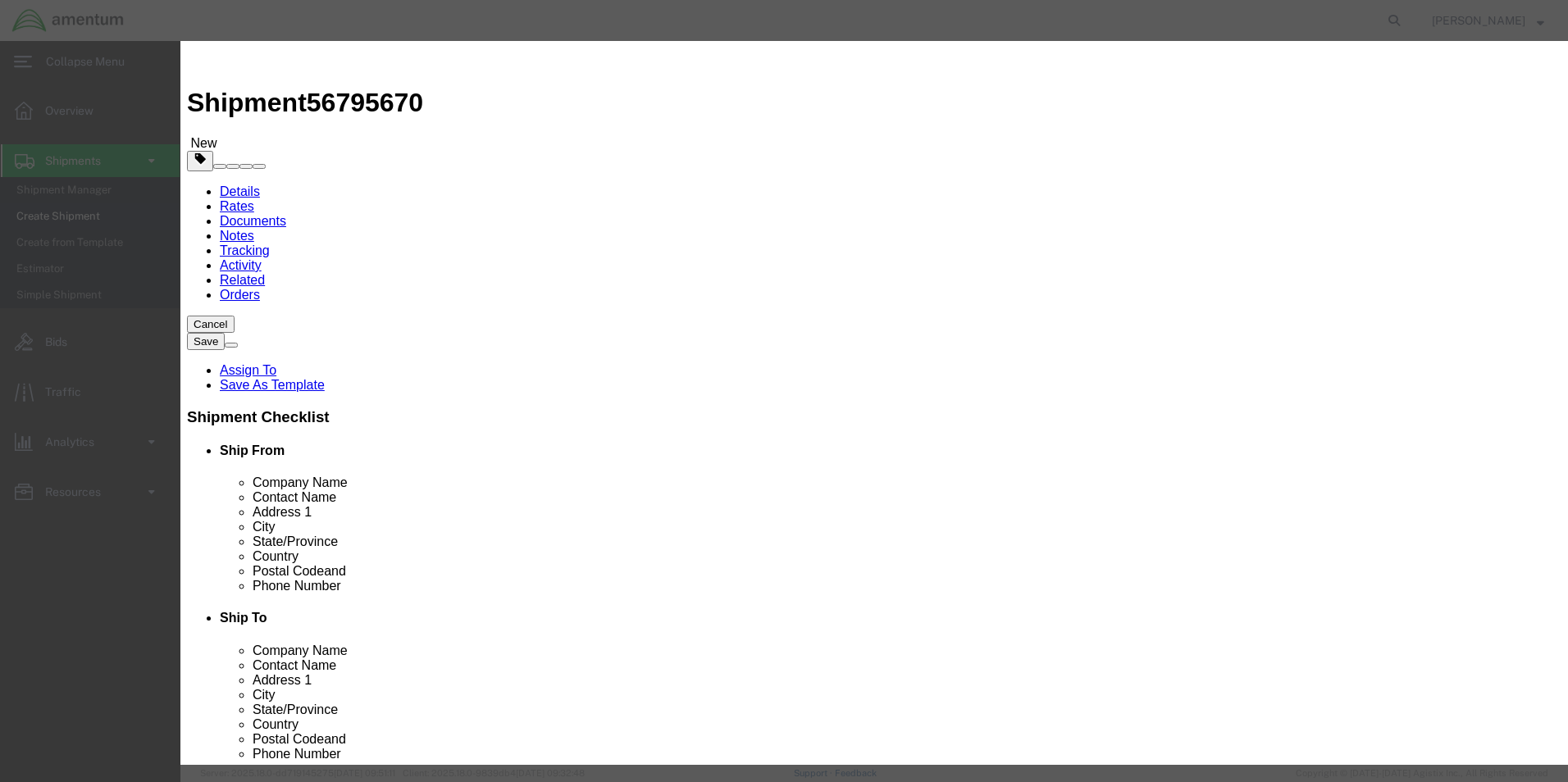
click button "Save & Close"
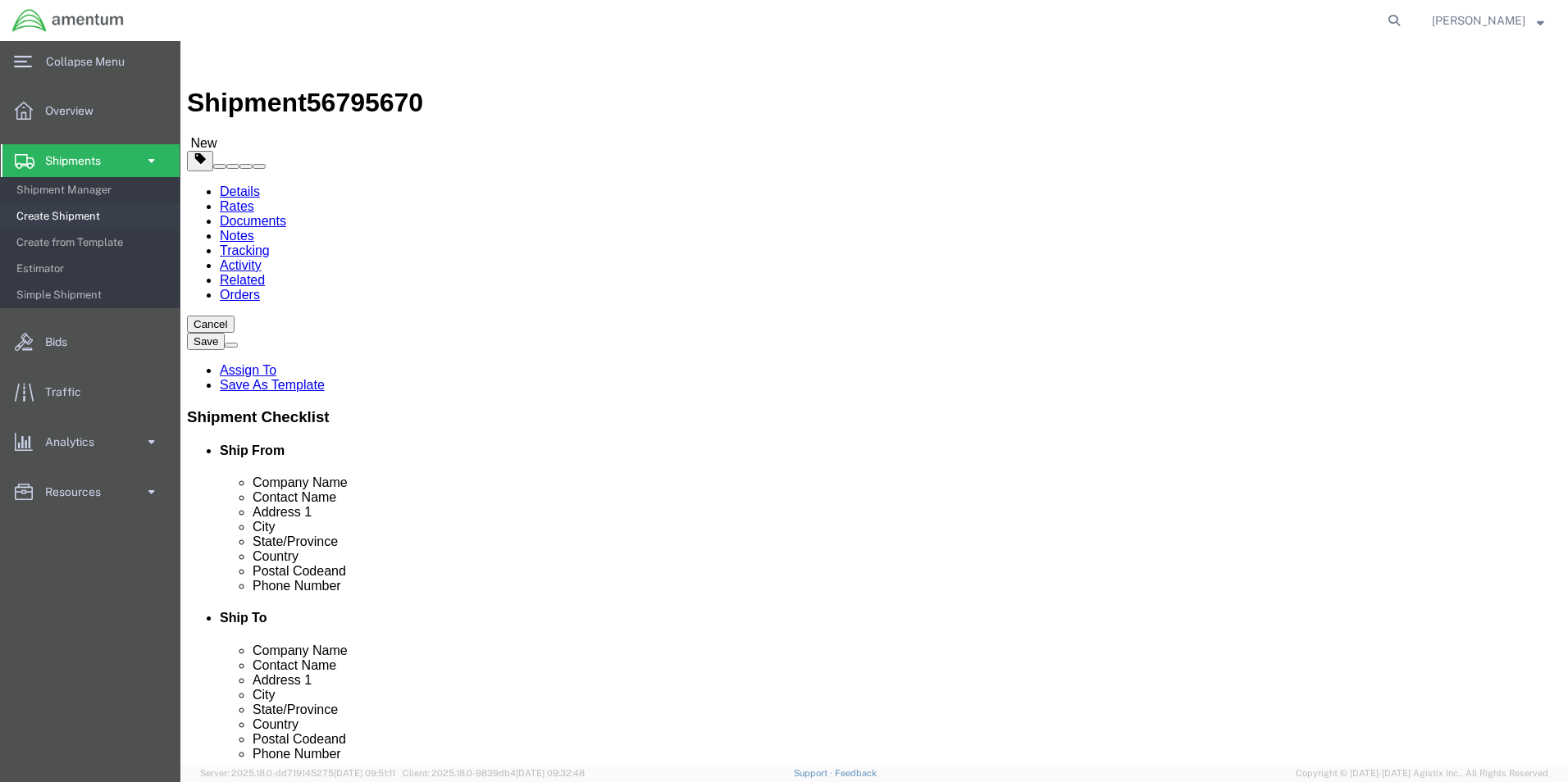
click button "Rate Shipment"
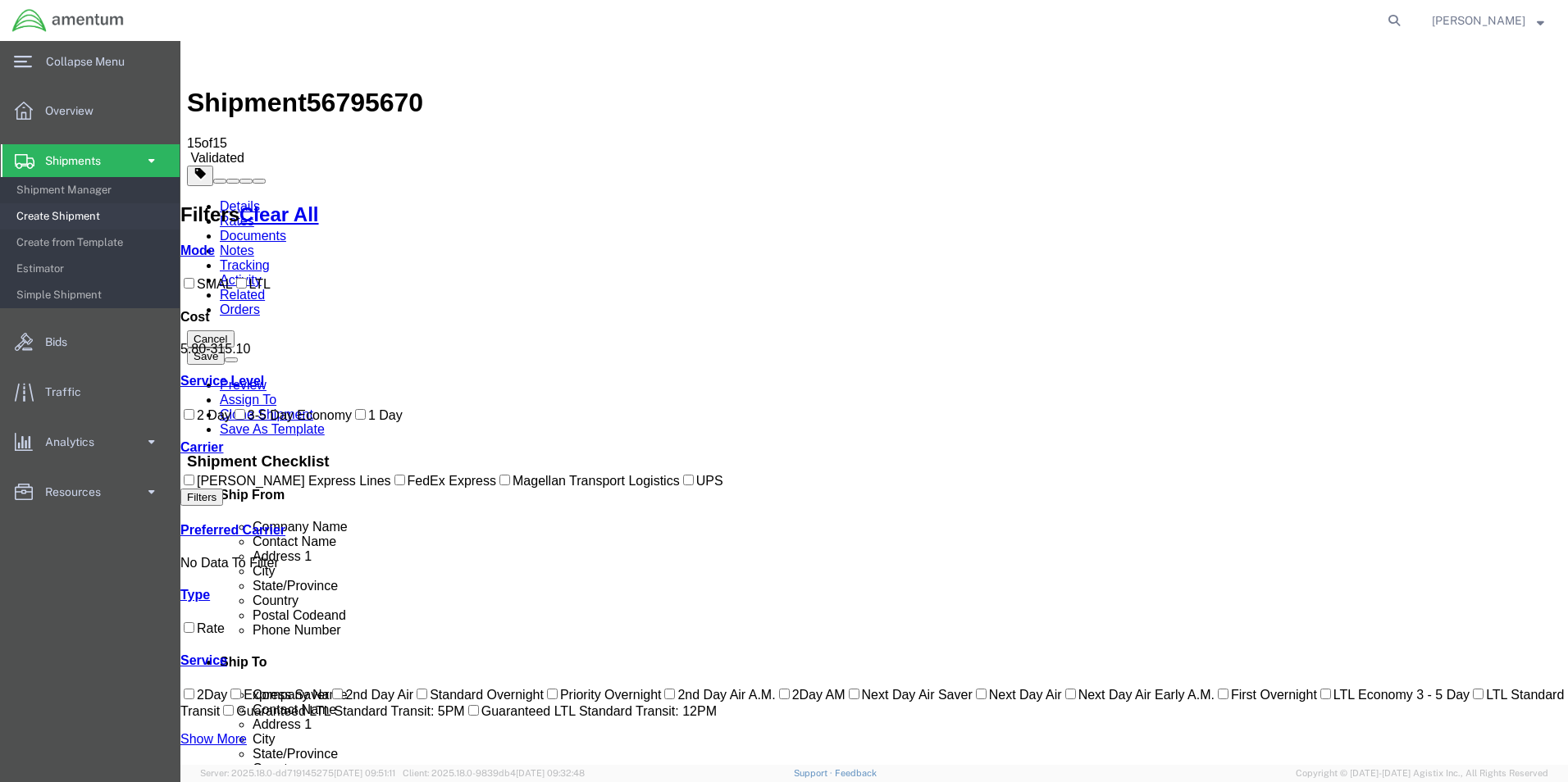
drag, startPoint x: 1014, startPoint y: 362, endPoint x: 726, endPoint y: 368, distance: 288.1
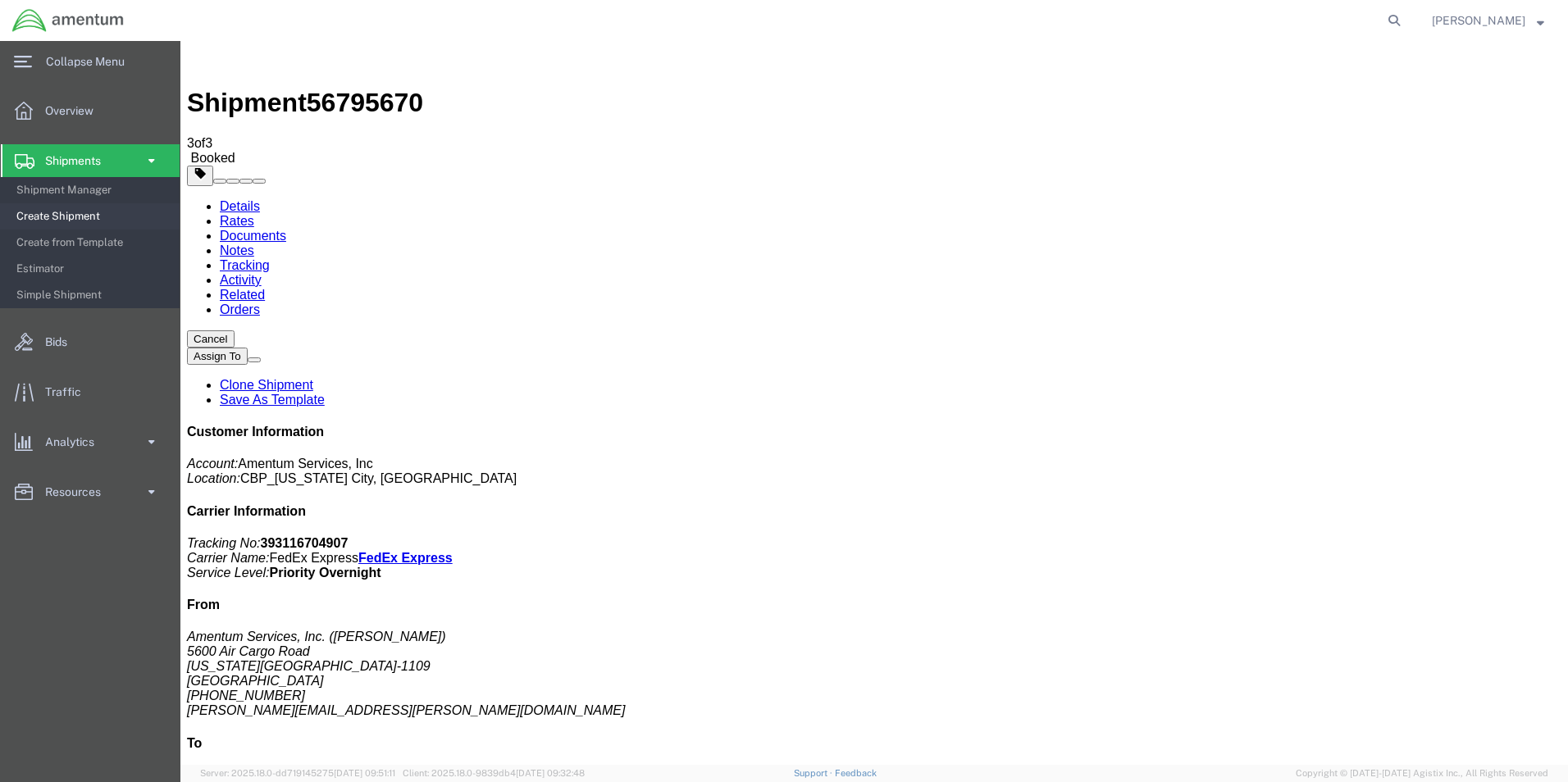
drag, startPoint x: 741, startPoint y: 293, endPoint x: 744, endPoint y: 261, distance: 32.1
drag, startPoint x: 1422, startPoint y: 256, endPoint x: 1340, endPoint y: 257, distance: 82.0
click at [1340, 536] on p "Tracking No: 393116704907 Carrier Name: FedEx Express FedEx Express Service Lev…" at bounding box center [873, 558] width 1374 height 45
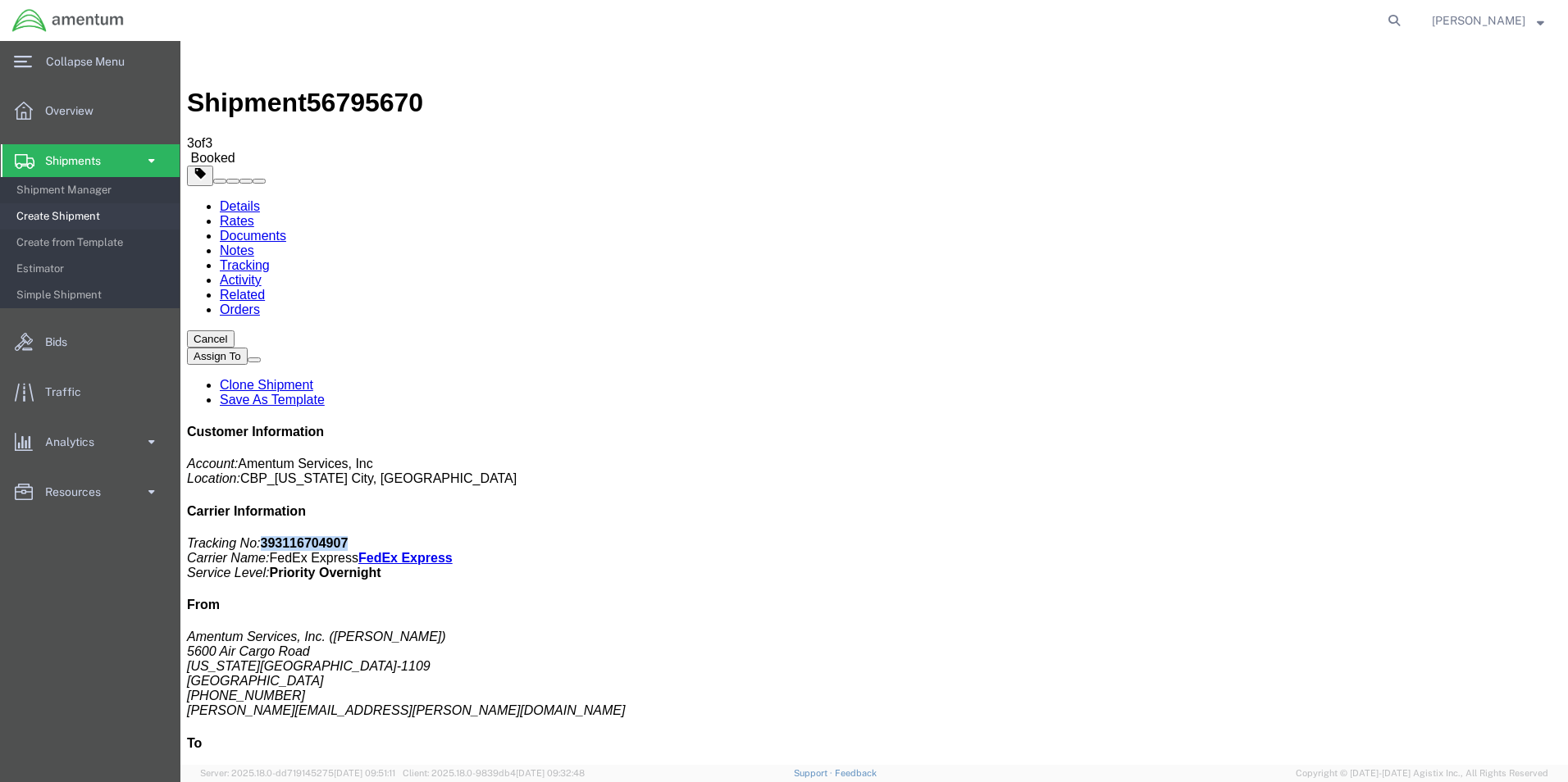
copy b "393116704907"
